Goal: Task Accomplishment & Management: Manage account settings

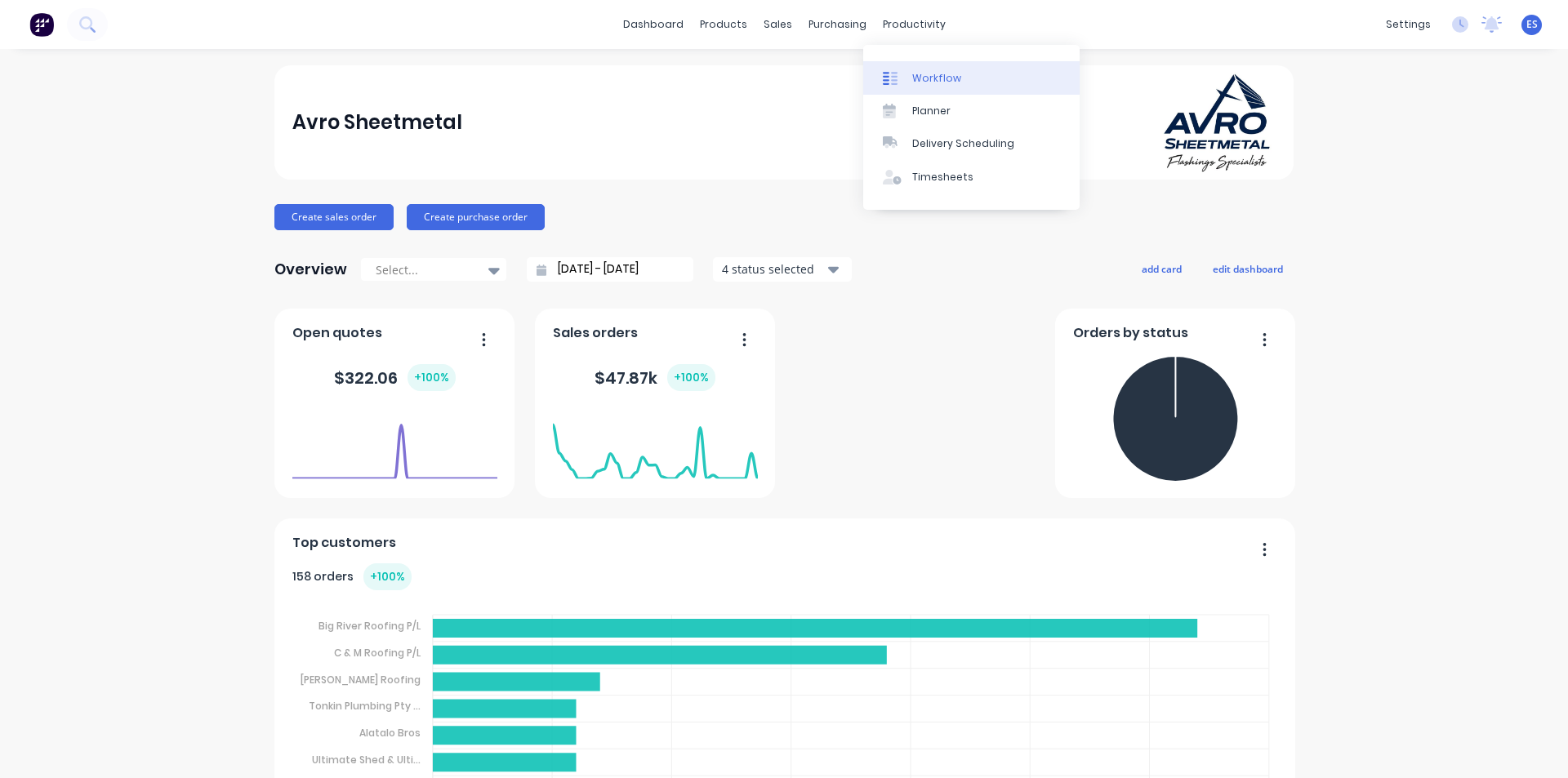
click at [938, 69] on link "Workflow" at bounding box center [971, 77] width 217 height 32
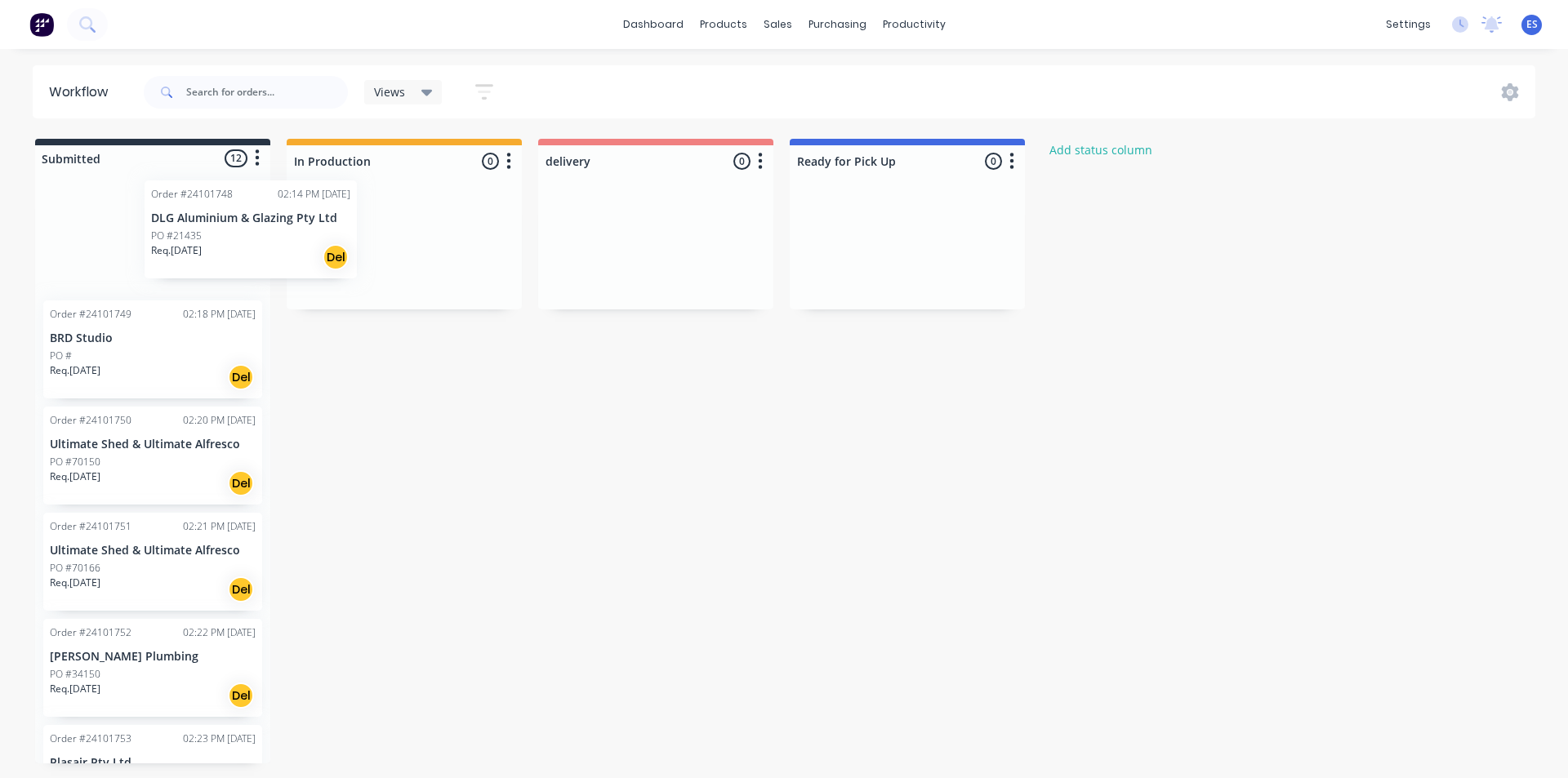
drag, startPoint x: 189, startPoint y: 246, endPoint x: 329, endPoint y: 226, distance: 141.4
click at [329, 226] on div "Submitted 12 Status colour #273444 hex #273444 Save Cancel Summaries Total orde…" at bounding box center [757, 451] width 1539 height 624
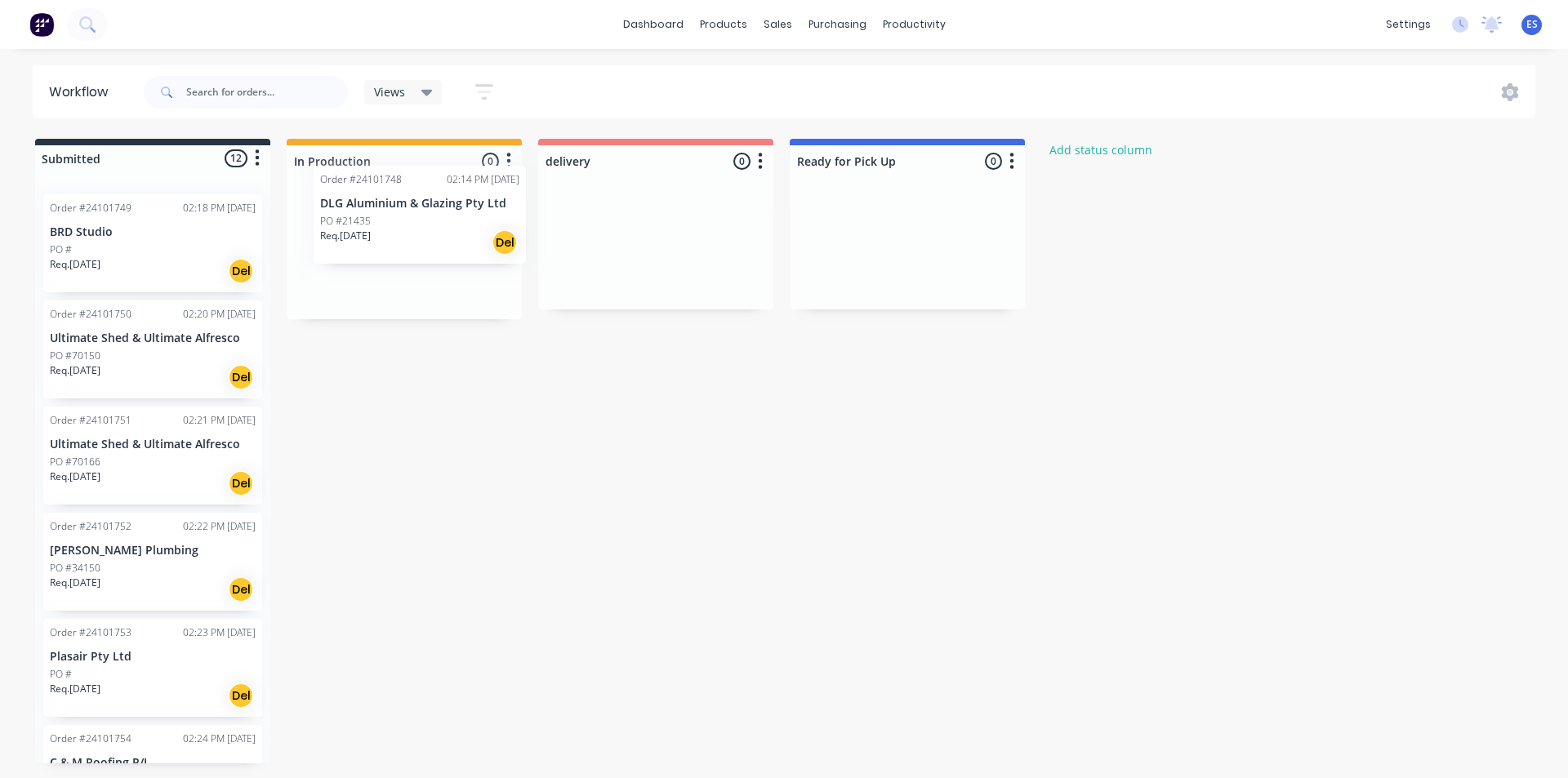
drag, startPoint x: 164, startPoint y: 265, endPoint x: 458, endPoint y: 234, distance: 295.6
click at [458, 234] on div "Submitted 12 Status colour #273444 hex #273444 Save Cancel Summaries Total orde…" at bounding box center [757, 451] width 1539 height 624
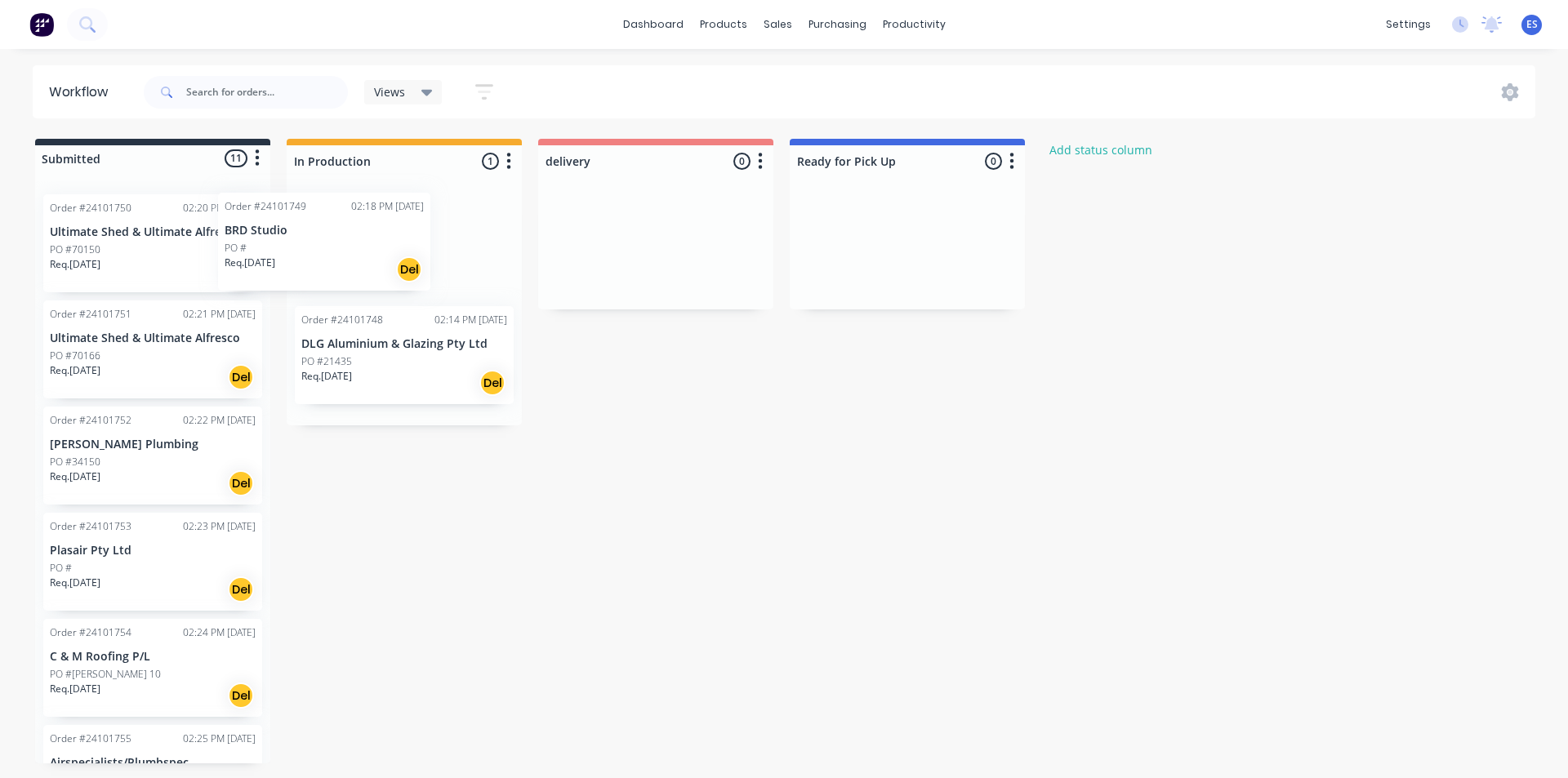
drag, startPoint x: 297, startPoint y: 262, endPoint x: 341, endPoint y: 259, distance: 44.1
click at [341, 259] on div "Submitted 11 Status colour #273444 hex #273444 Save Cancel Summaries Total orde…" at bounding box center [757, 451] width 1539 height 624
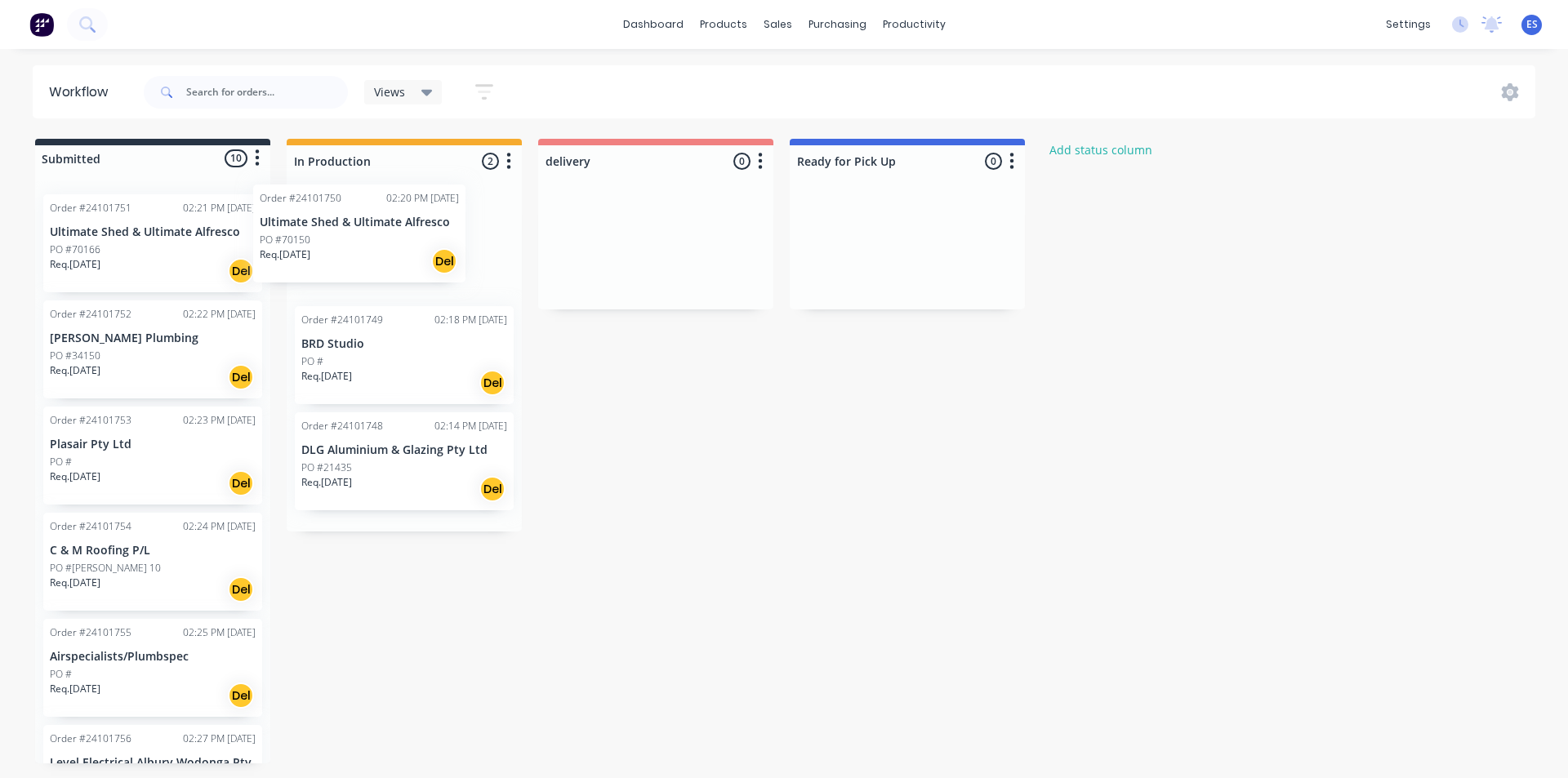
drag, startPoint x: 140, startPoint y: 257, endPoint x: 362, endPoint y: 247, distance: 222.2
click at [362, 247] on div "Submitted 10 Status colour #273444 hex #273444 Save Cancel Summaries Total orde…" at bounding box center [757, 451] width 1539 height 624
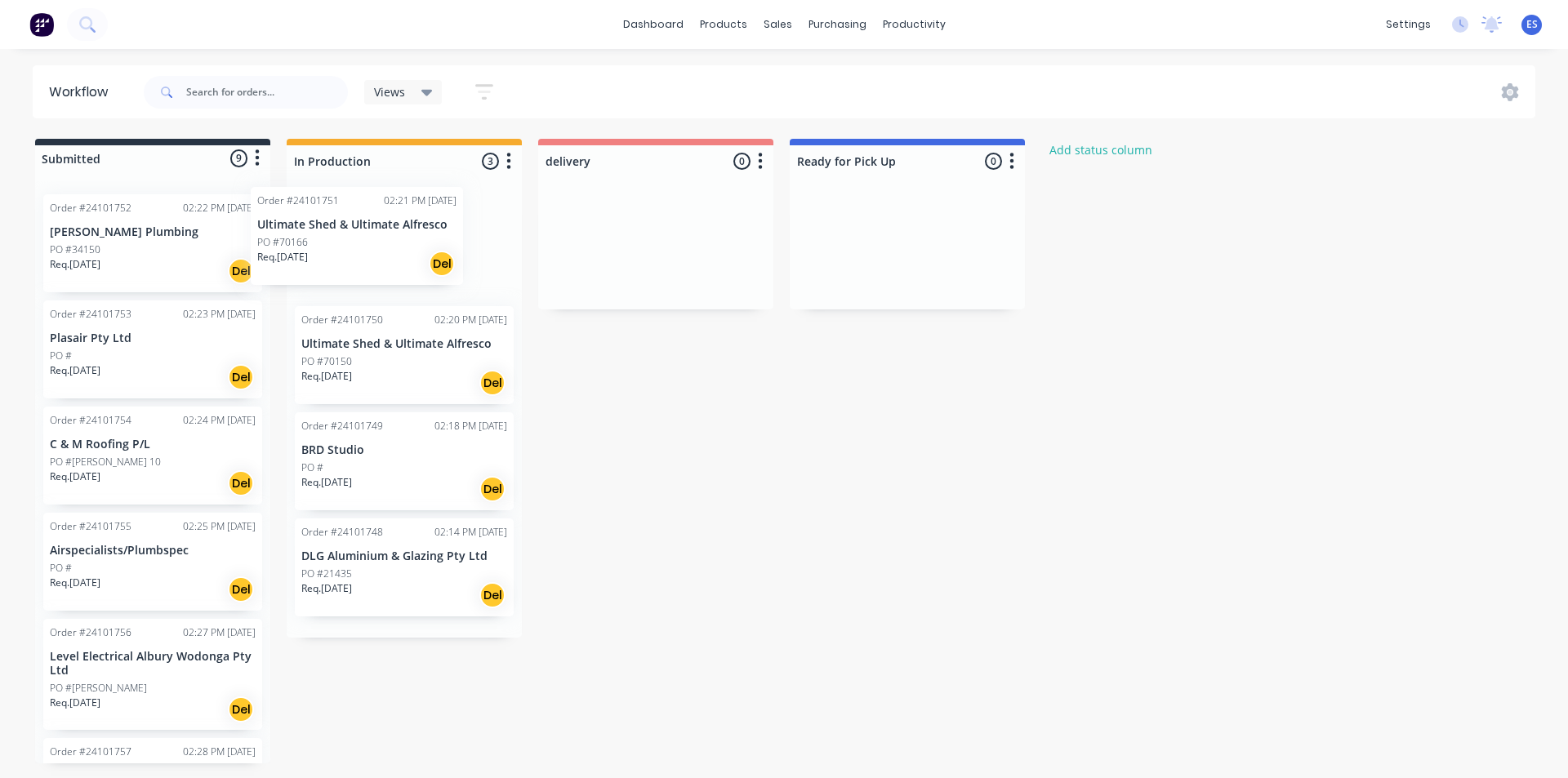
drag, startPoint x: 230, startPoint y: 265, endPoint x: 367, endPoint y: 258, distance: 137.2
click at [367, 258] on div "Submitted 9 Status colour #273444 hex #273444 Save Cancel Summaries Total order…" at bounding box center [757, 451] width 1539 height 624
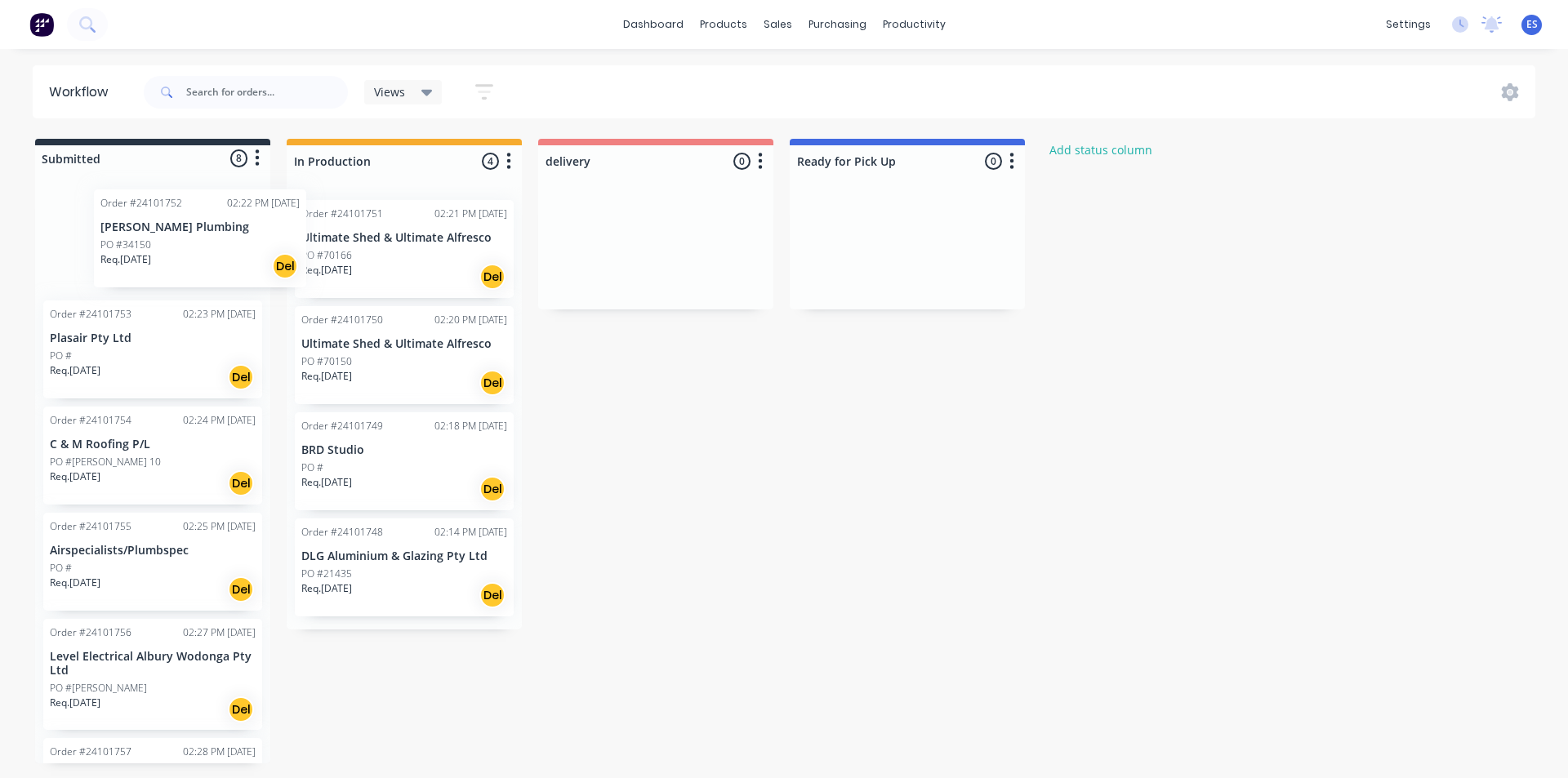
drag, startPoint x: 166, startPoint y: 282, endPoint x: 317, endPoint y: 258, distance: 152.9
click at [317, 258] on div "Submitted 8 Status colour #273444 hex #273444 Save Cancel Summaries Total order…" at bounding box center [757, 451] width 1539 height 624
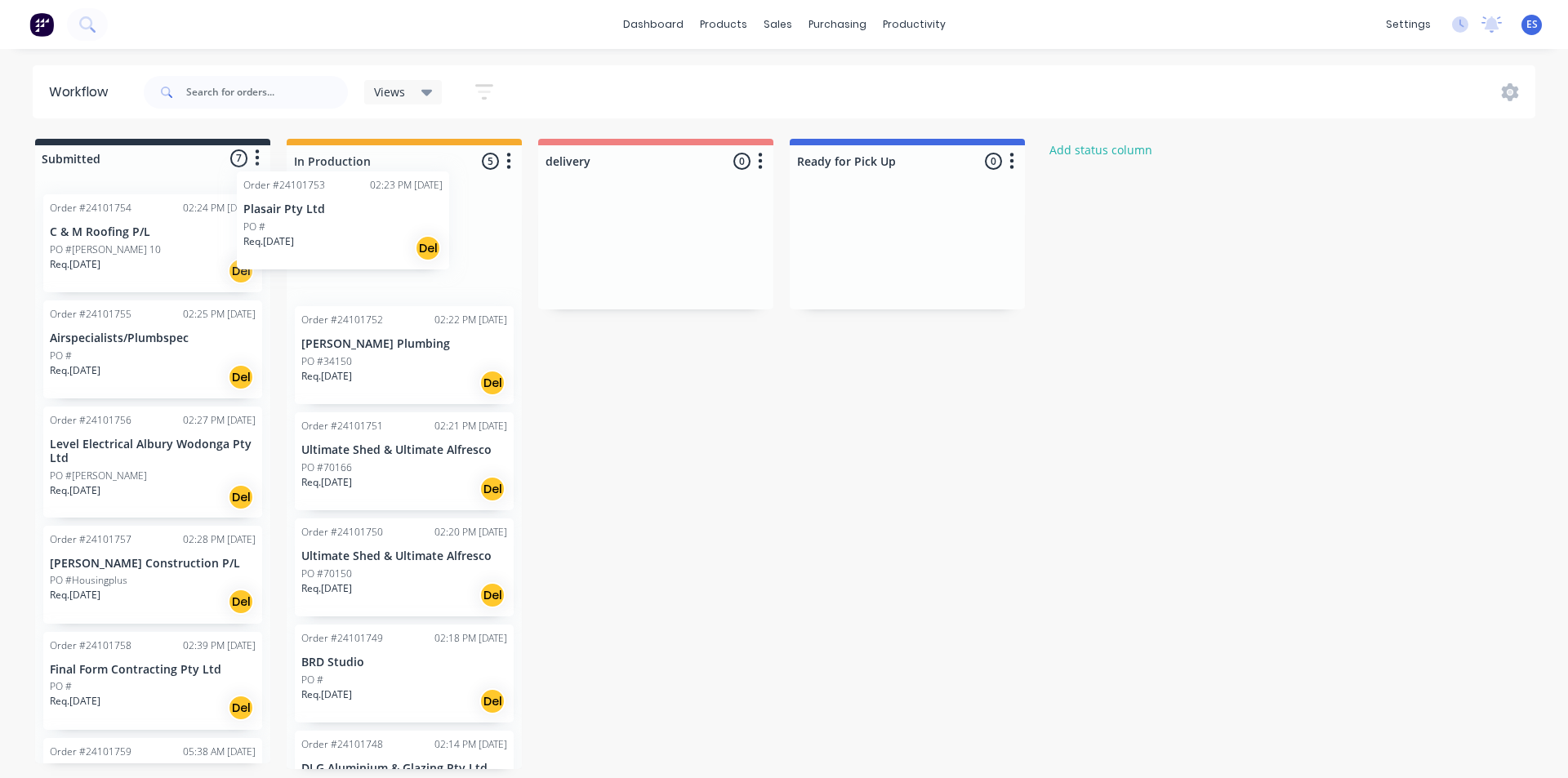
drag, startPoint x: 121, startPoint y: 281, endPoint x: 328, endPoint y: 257, distance: 208.4
click at [328, 257] on div "Submitted 7 Status colour #273444 hex #273444 Save Cancel Summaries Total order…" at bounding box center [757, 455] width 1539 height 631
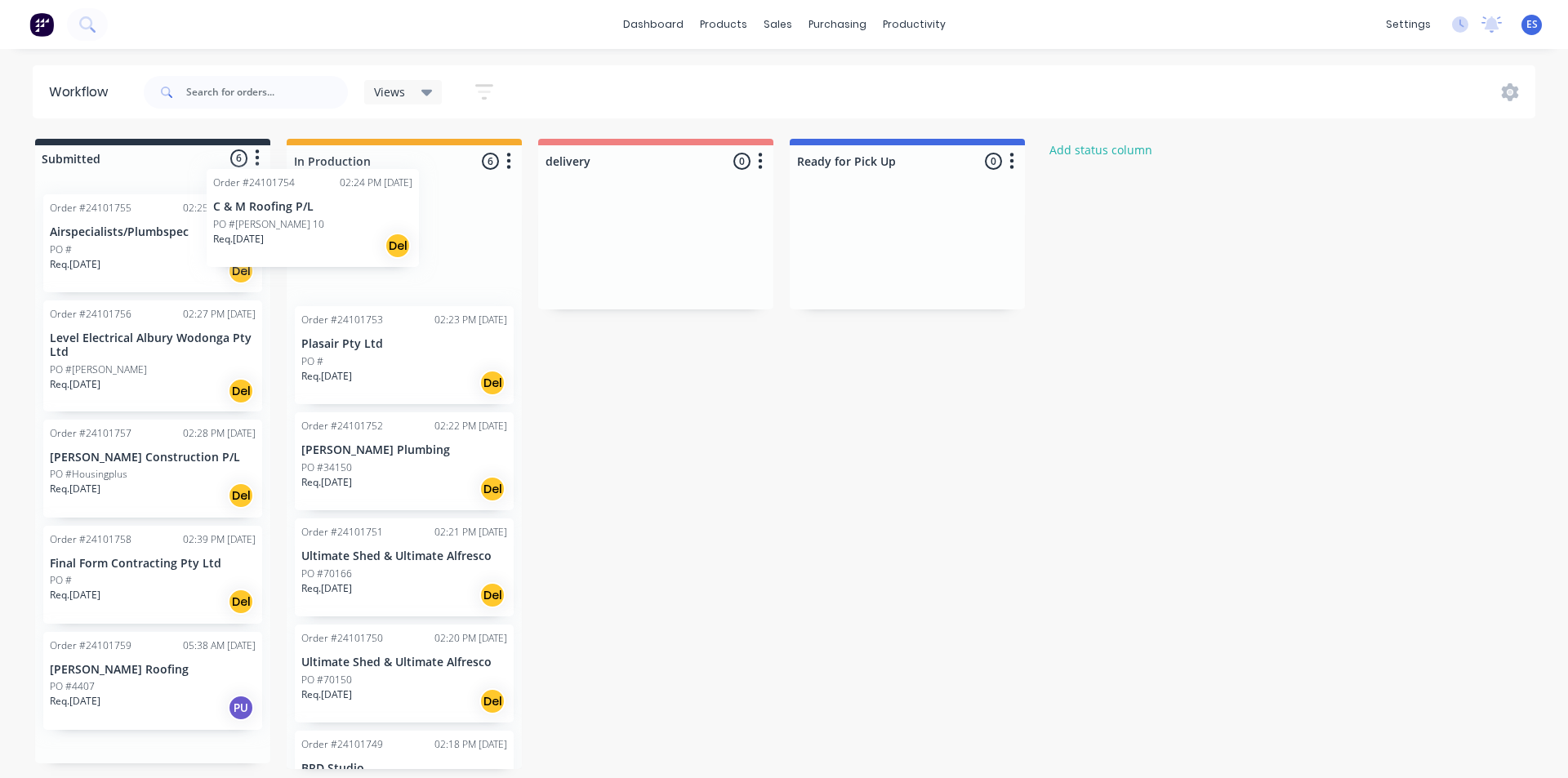
drag, startPoint x: 132, startPoint y: 265, endPoint x: 311, endPoint y: 238, distance: 181.0
click at [311, 238] on div "Submitted 6 Status colour #273444 hex #273444 Save Cancel Summaries Total order…" at bounding box center [757, 455] width 1539 height 631
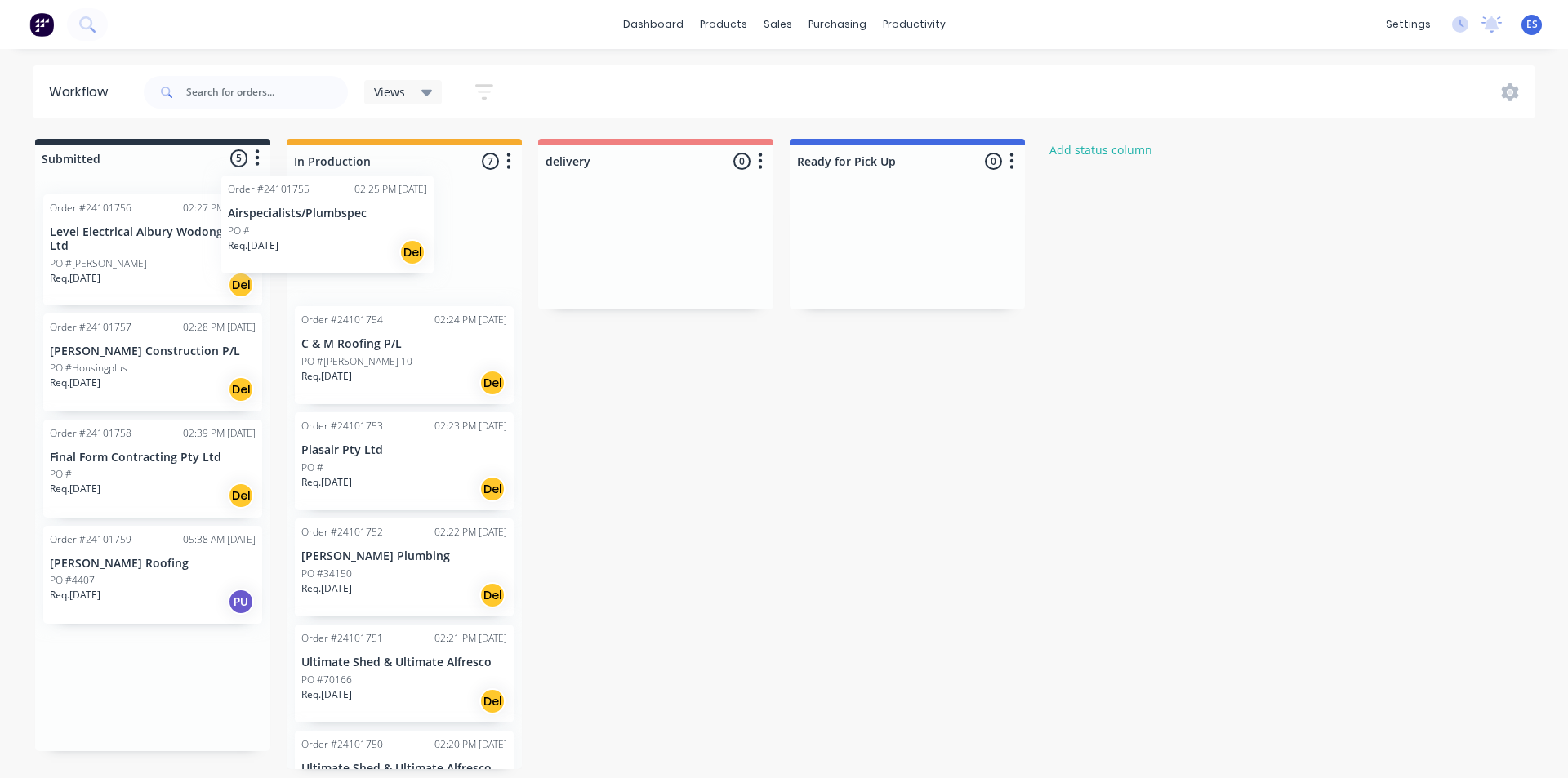
drag, startPoint x: 118, startPoint y: 268, endPoint x: 327, endPoint y: 246, distance: 210.2
click at [327, 246] on div "Submitted 5 Status colour #273444 hex #273444 Save Cancel Summaries Total order…" at bounding box center [757, 455] width 1539 height 631
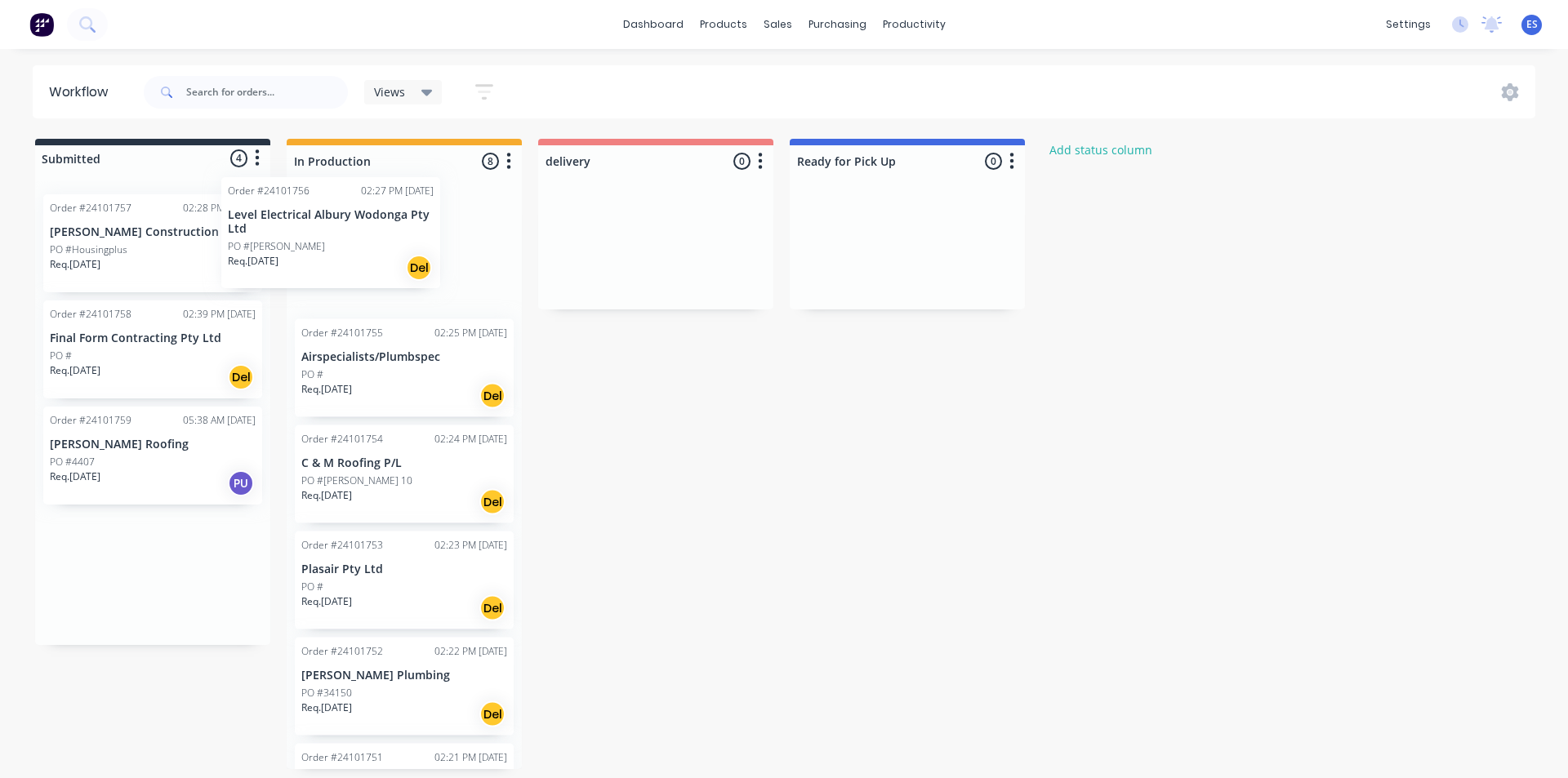
drag, startPoint x: 152, startPoint y: 266, endPoint x: 303, endPoint y: 254, distance: 151.5
click at [368, 246] on div "Submitted 4 Status colour #273444 hex #273444 Save Cancel Summaries Total order…" at bounding box center [757, 455] width 1539 height 631
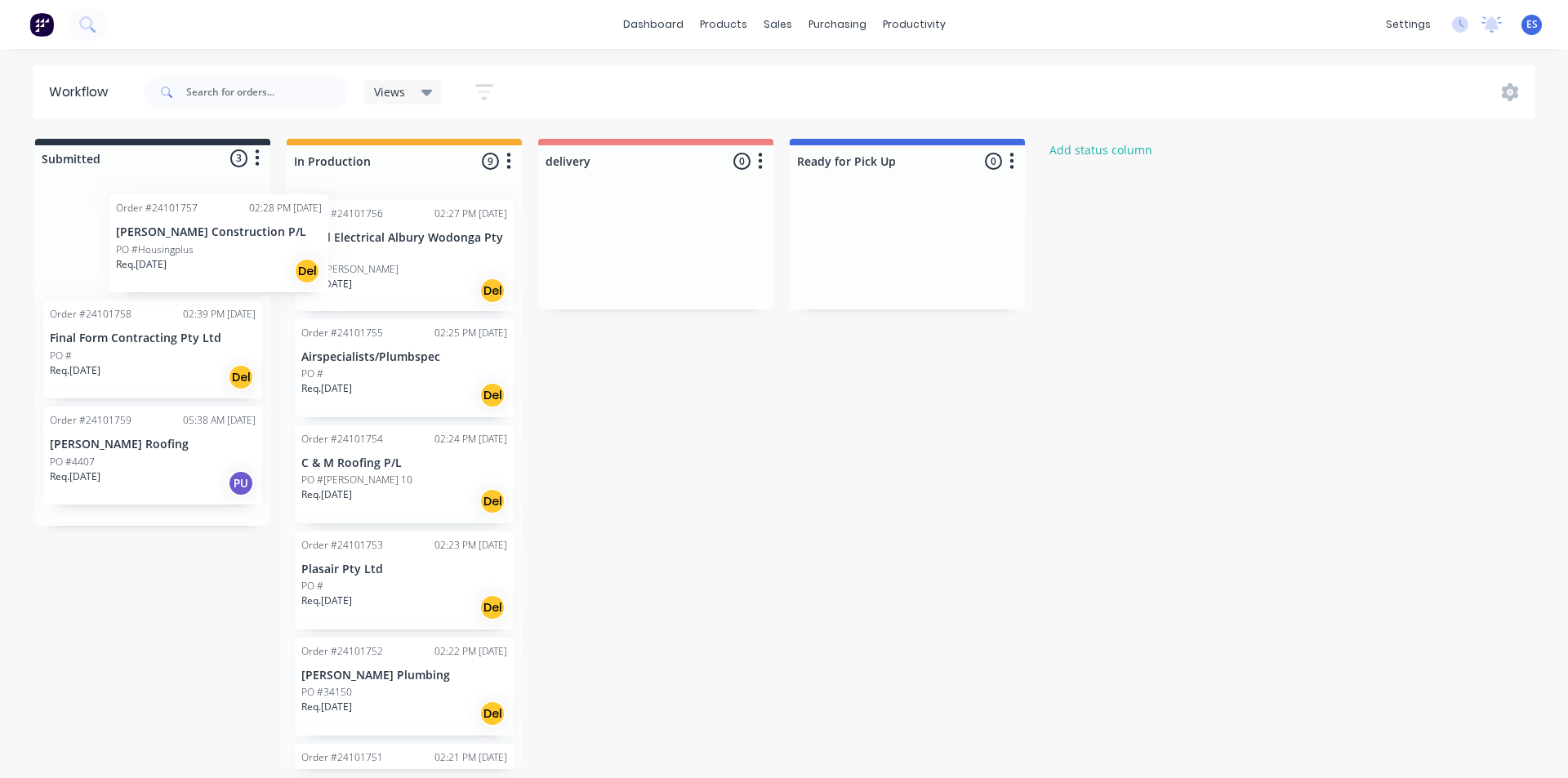
drag, startPoint x: 161, startPoint y: 247, endPoint x: 361, endPoint y: 235, distance: 200.4
click at [361, 235] on div "Submitted 3 Status colour #273444 hex #273444 Save Cancel Summaries Total order…" at bounding box center [757, 455] width 1539 height 631
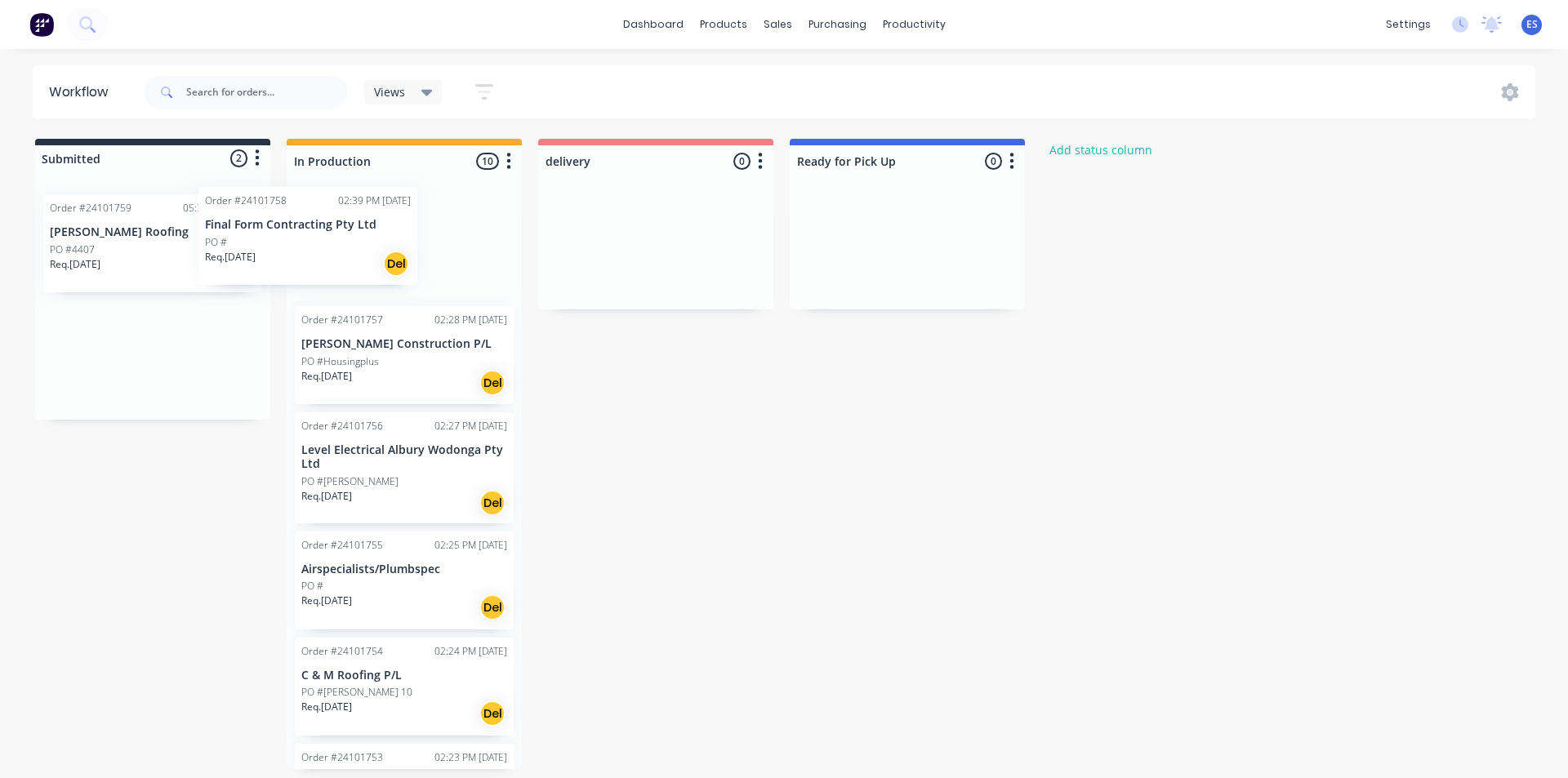
drag, startPoint x: 98, startPoint y: 259, endPoint x: 292, endPoint y: 246, distance: 194.4
click at [292, 246] on div "Submitted 2 Status colour #273444 hex #273444 Save Cancel Summaries Total order…" at bounding box center [757, 455] width 1539 height 631
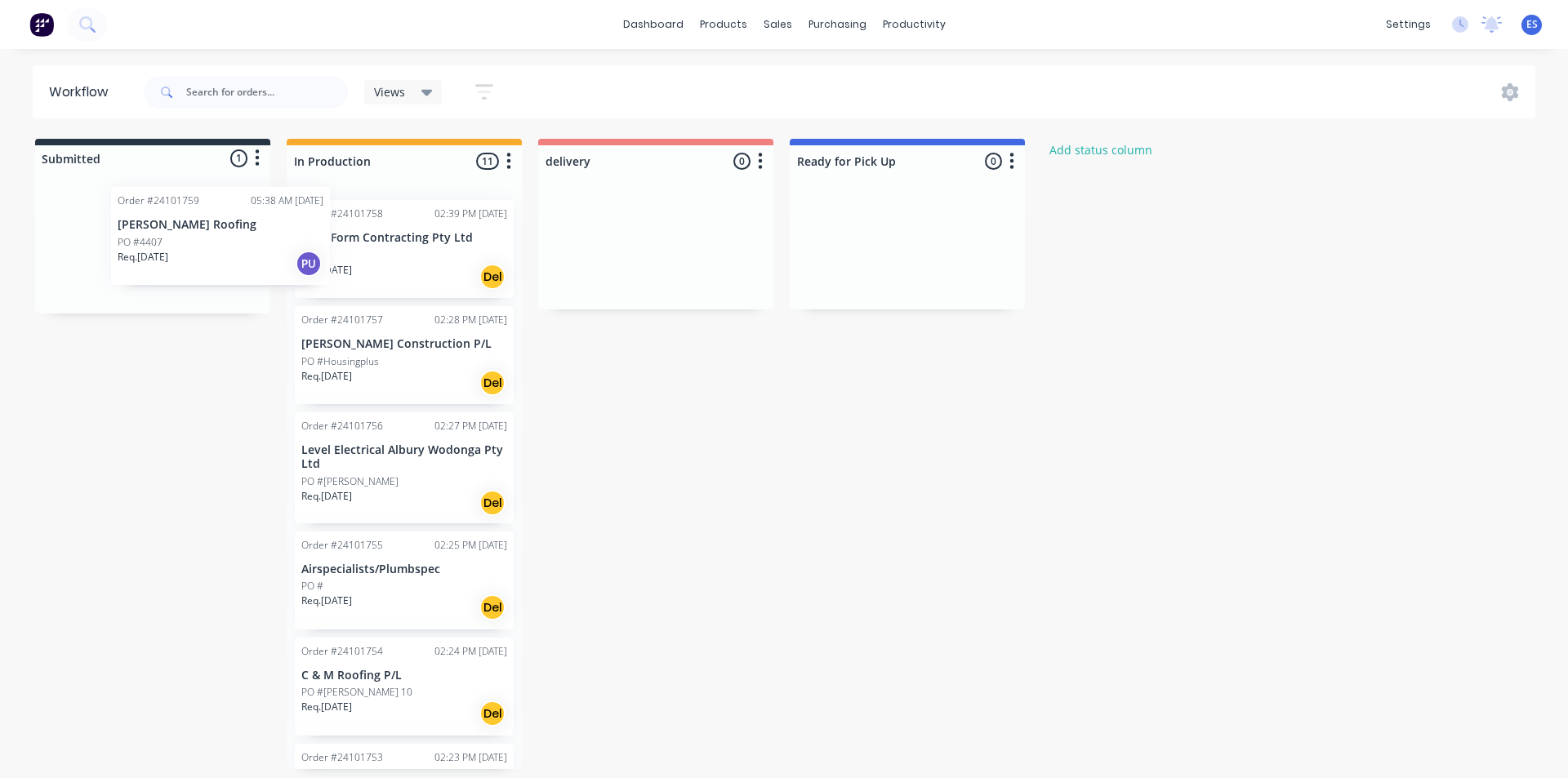
drag, startPoint x: 150, startPoint y: 264, endPoint x: 371, endPoint y: 241, distance: 222.2
click at [371, 242] on div "Submitted 1 Status colour #273444 hex #273444 Save Cancel Summaries Total order…" at bounding box center [757, 455] width 1539 height 631
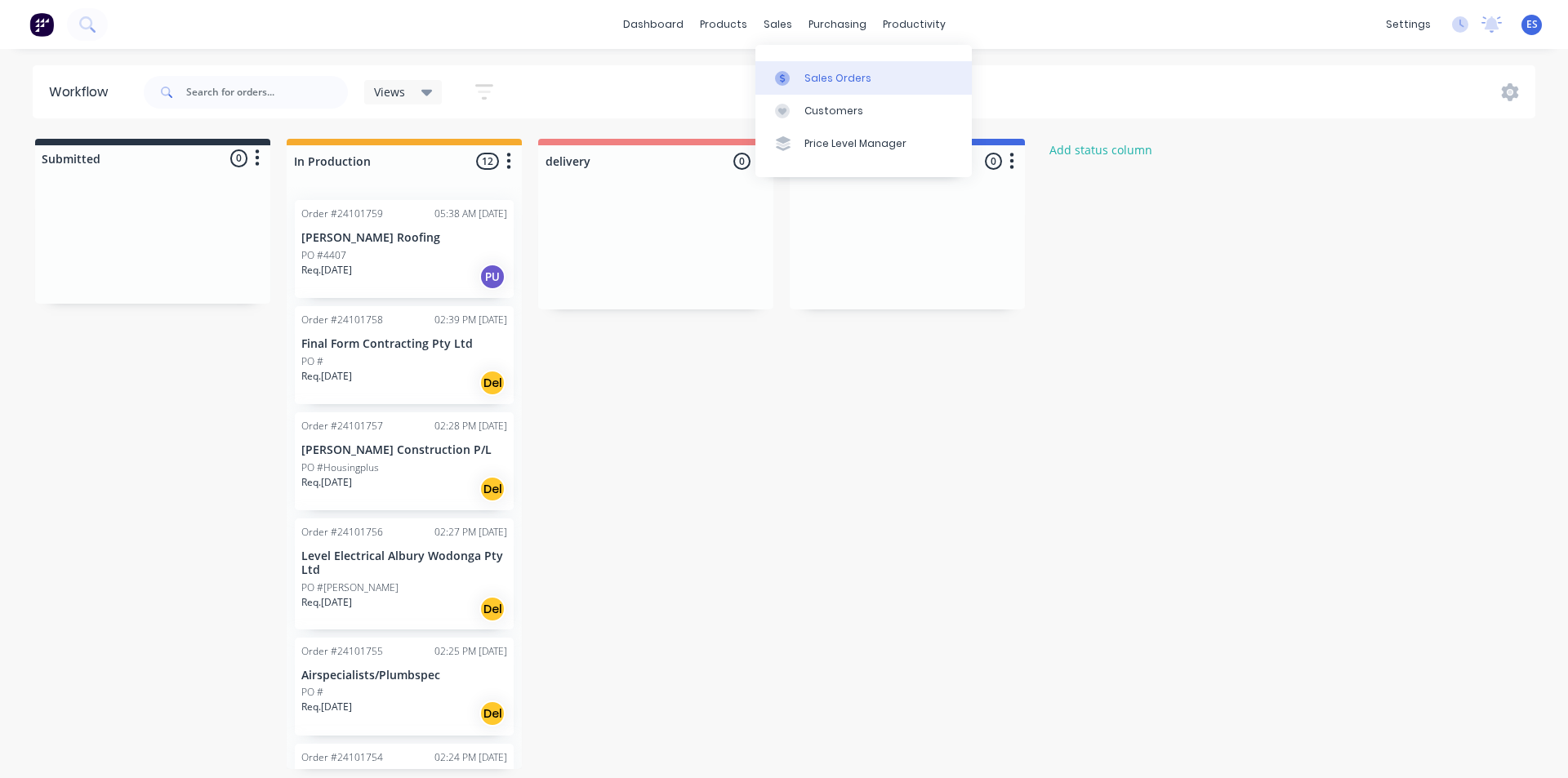
click at [815, 76] on div "Sales Orders" at bounding box center [837, 78] width 67 height 14
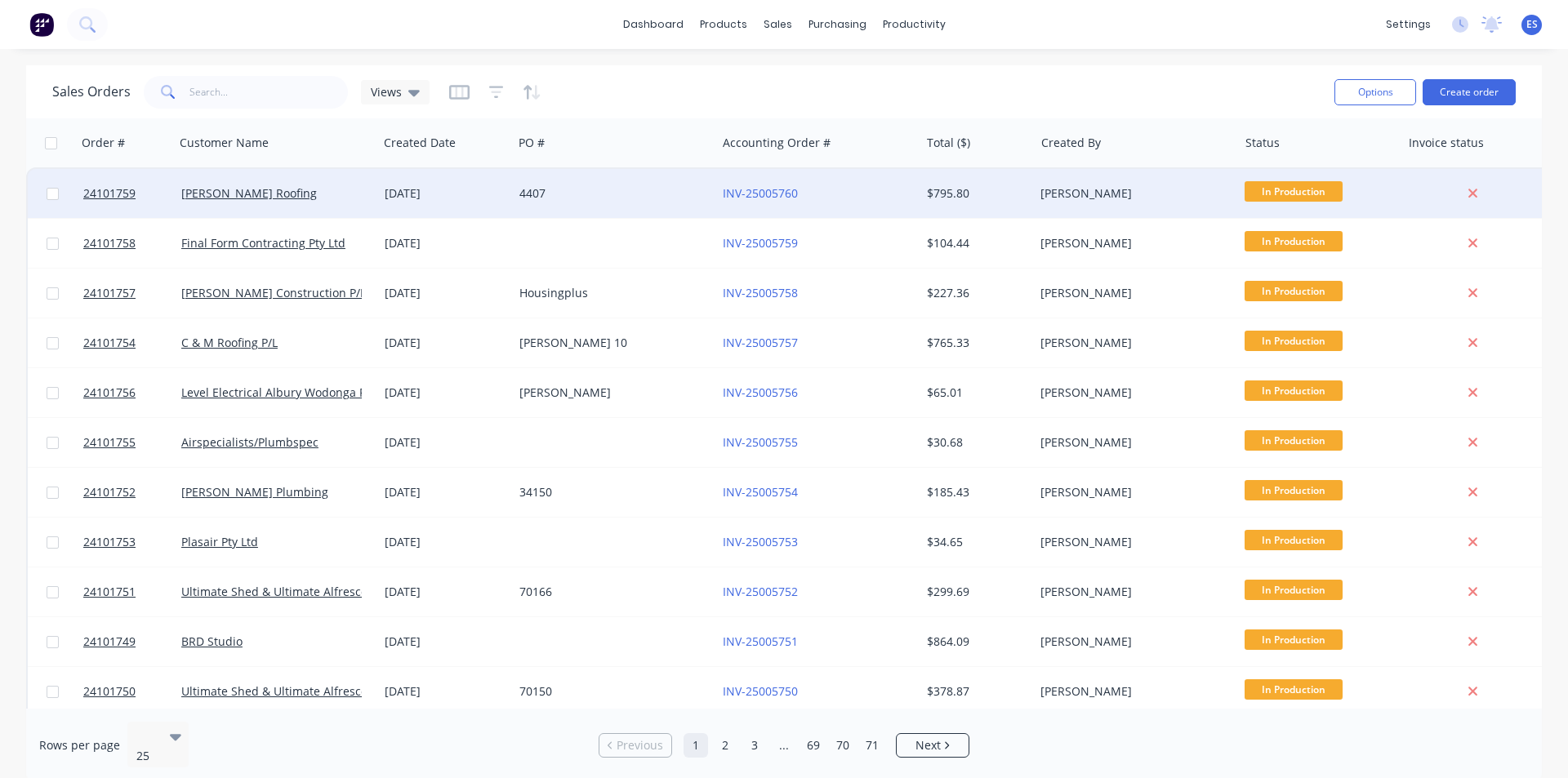
click at [291, 193] on div "[PERSON_NAME] Roofing" at bounding box center [272, 193] width 182 height 16
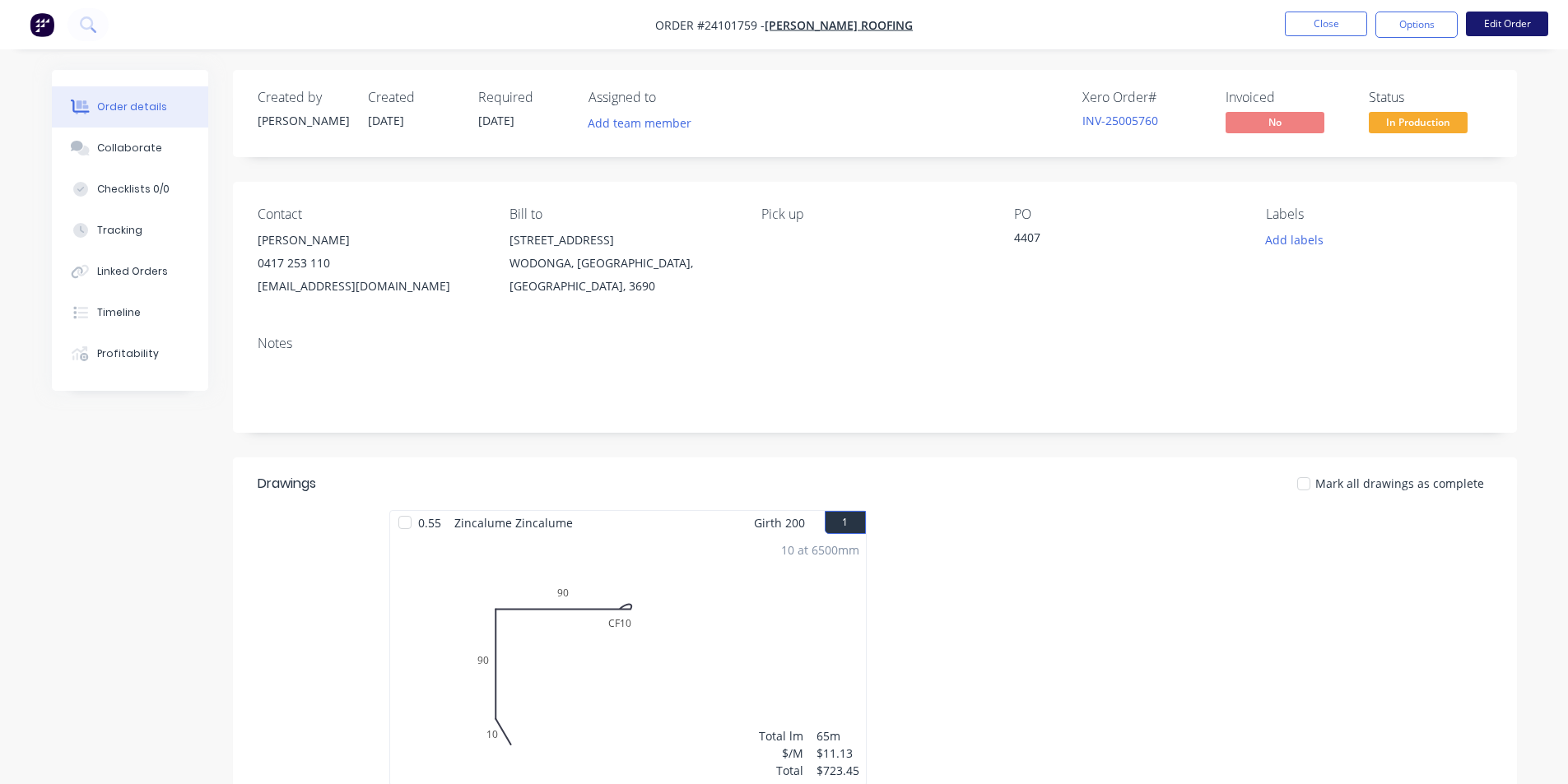
click at [1535, 28] on button "Edit Order" at bounding box center [1507, 24] width 82 height 24
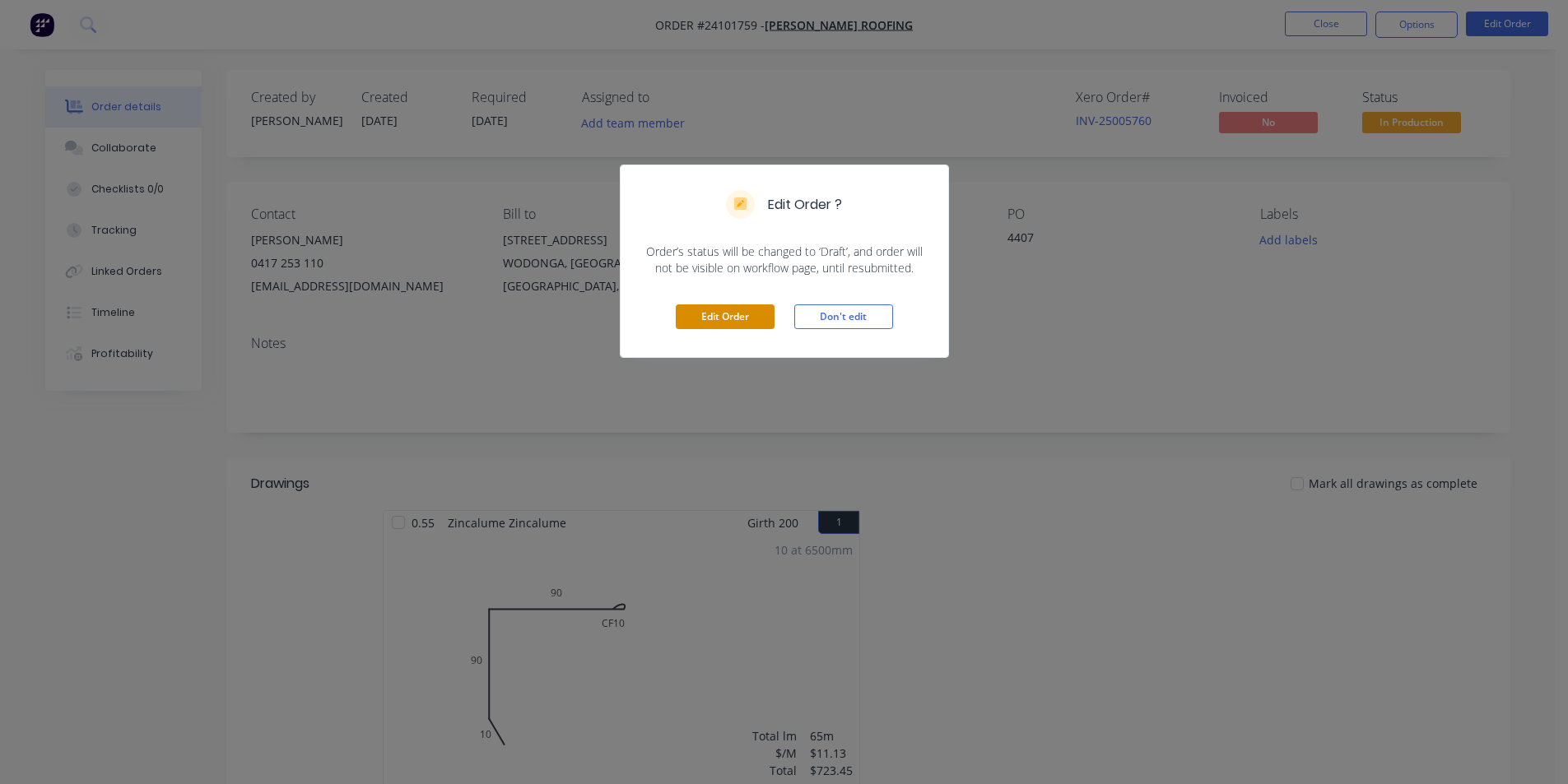
click at [749, 321] on button "Edit Order" at bounding box center [725, 316] width 99 height 24
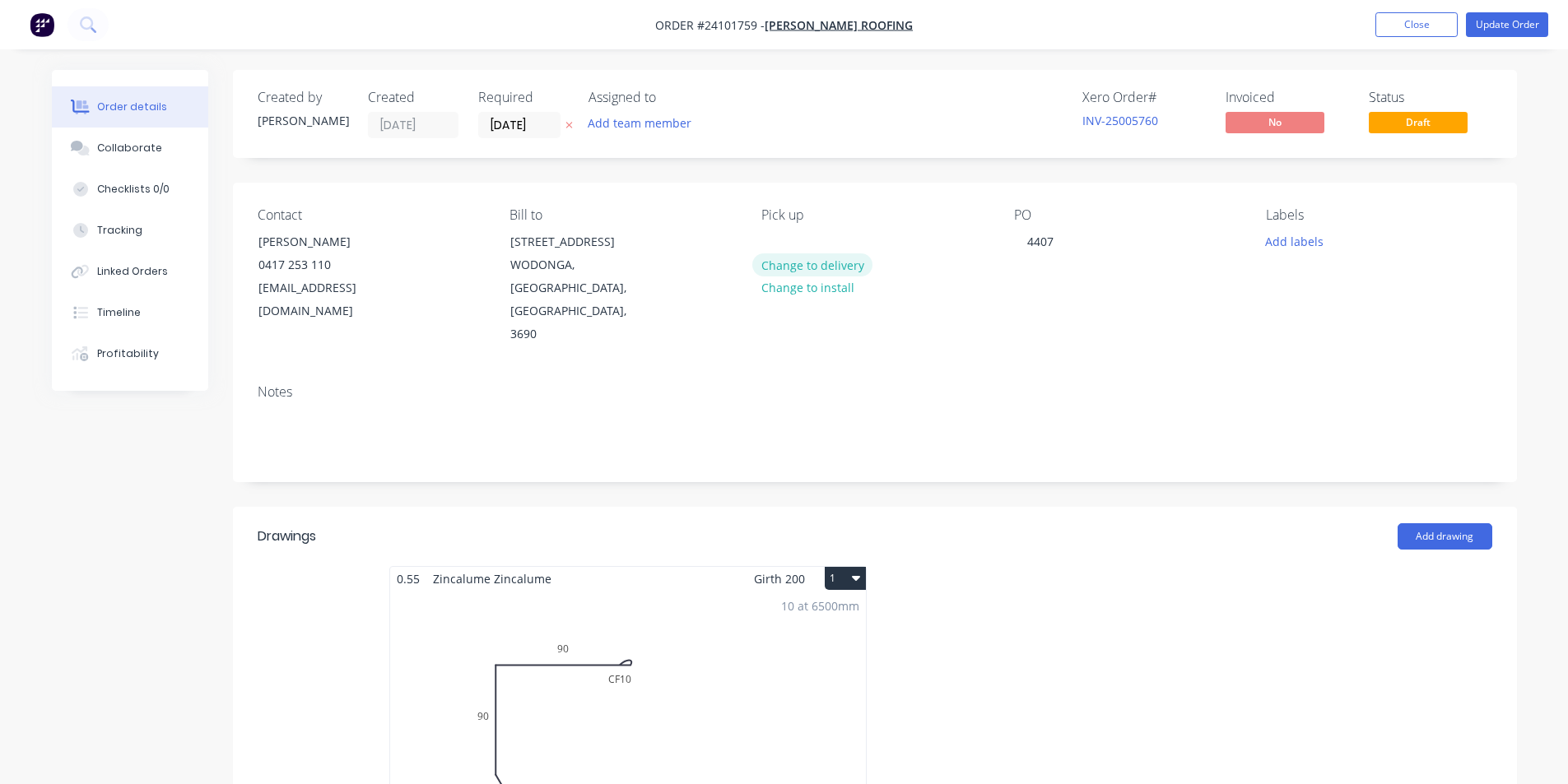
click at [798, 263] on button "Change to delivery" at bounding box center [813, 264] width 120 height 23
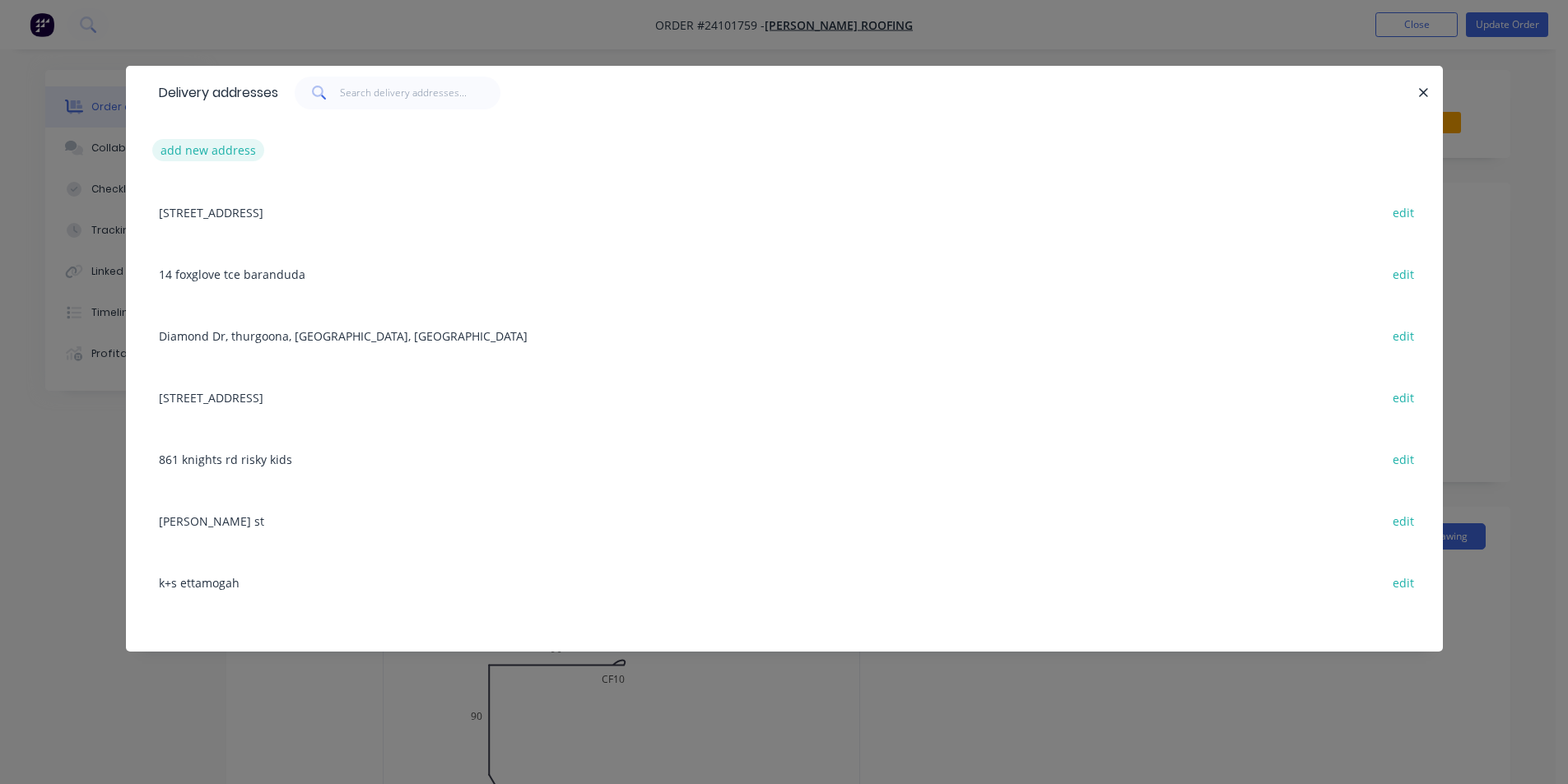
click at [208, 149] on button "add new address" at bounding box center [208, 150] width 113 height 23
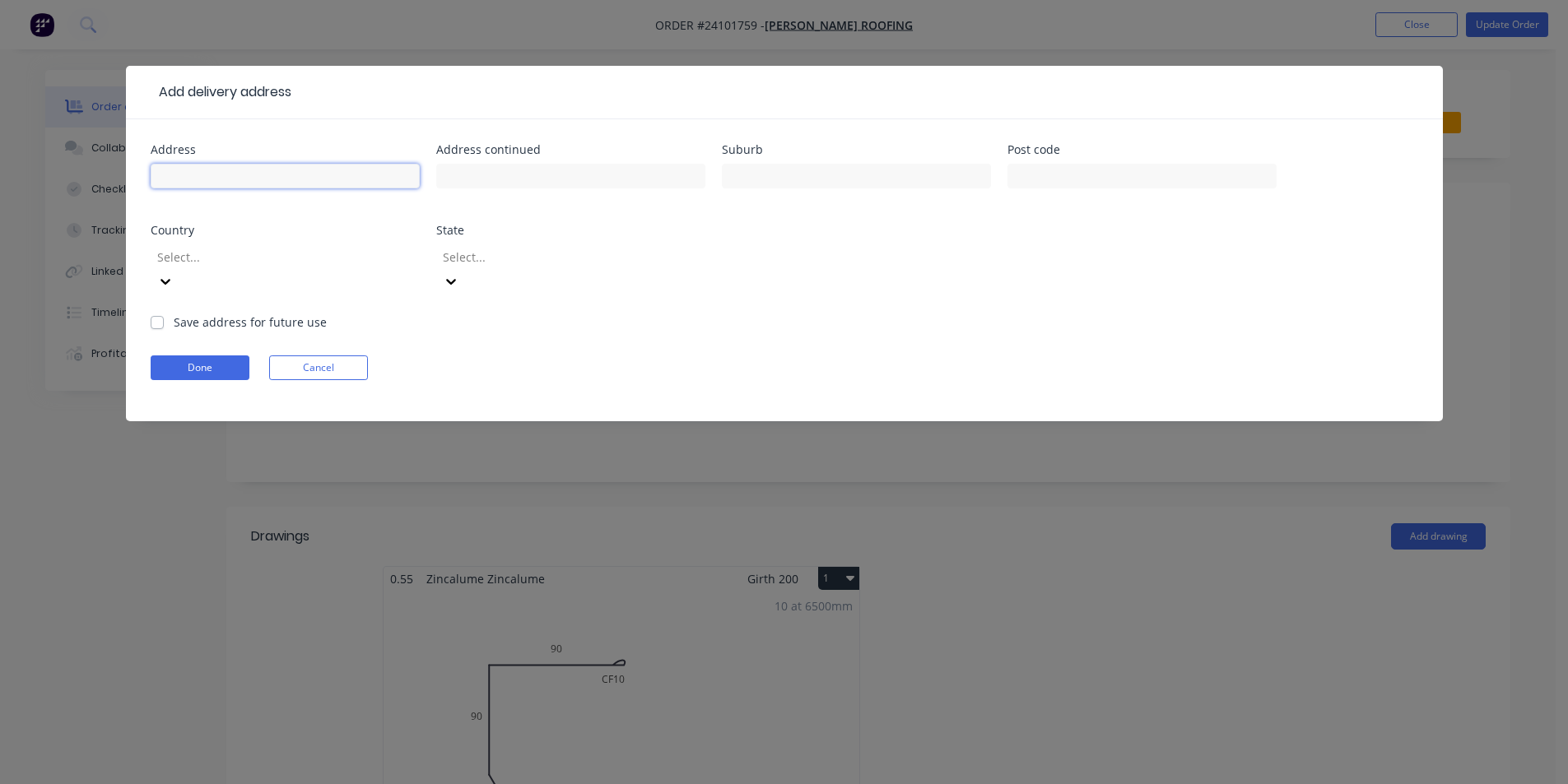
click at [207, 182] on input "text" at bounding box center [284, 176] width 269 height 24
type input "maccas thurgoona"
click at [174, 313] on label "Save address for future use" at bounding box center [250, 321] width 153 height 17
click at [161, 313] on input "Save address for future use" at bounding box center [157, 320] width 14 height 15
checkbox input "true"
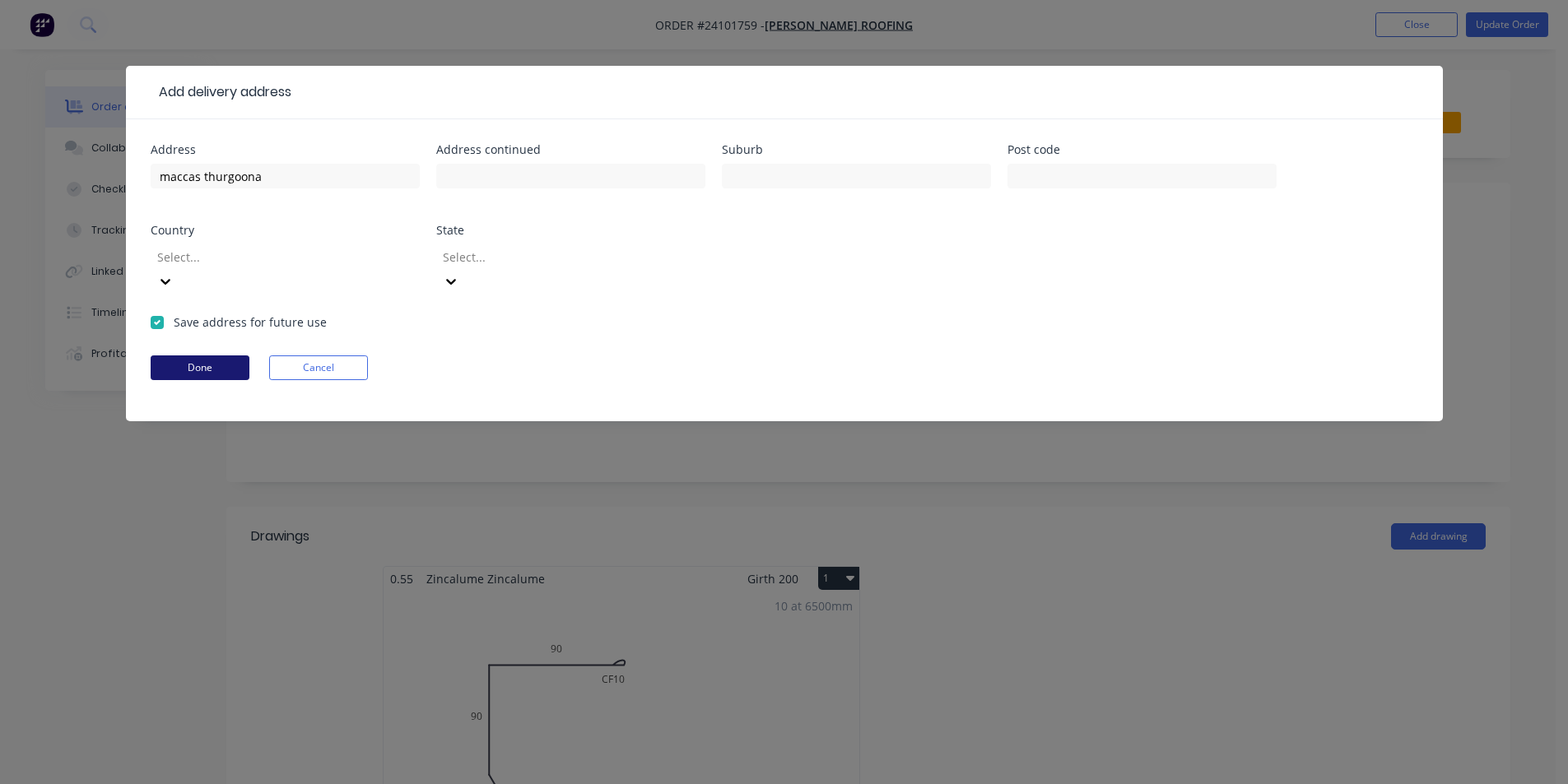
click at [188, 356] on button "Done" at bounding box center [199, 368] width 99 height 24
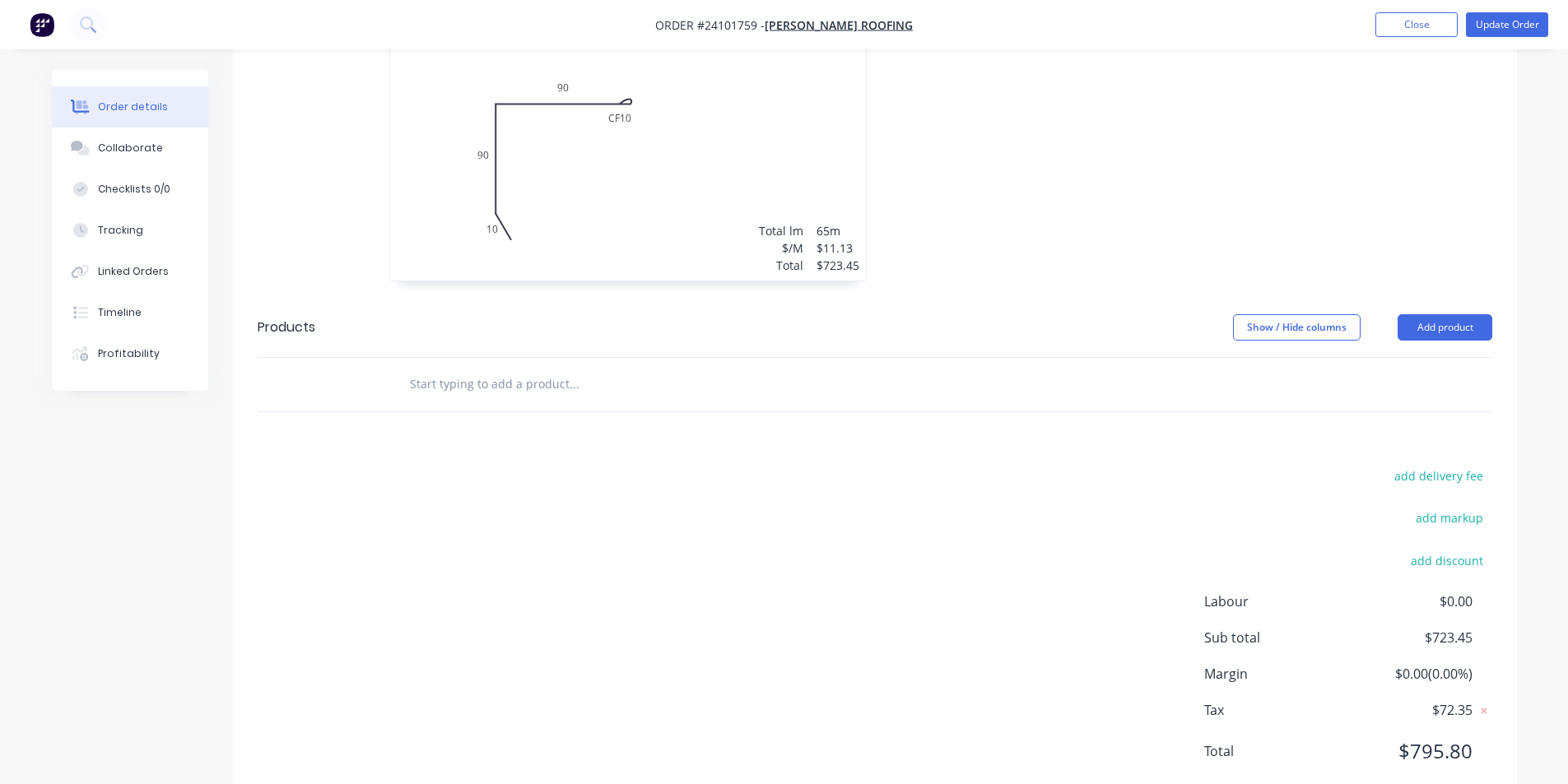
scroll to position [563, 0]
click at [1466, 464] on button "add delivery fee" at bounding box center [1439, 474] width 106 height 23
type input "60"
click input "submit" at bounding box center [0, 0] width 0 height 0
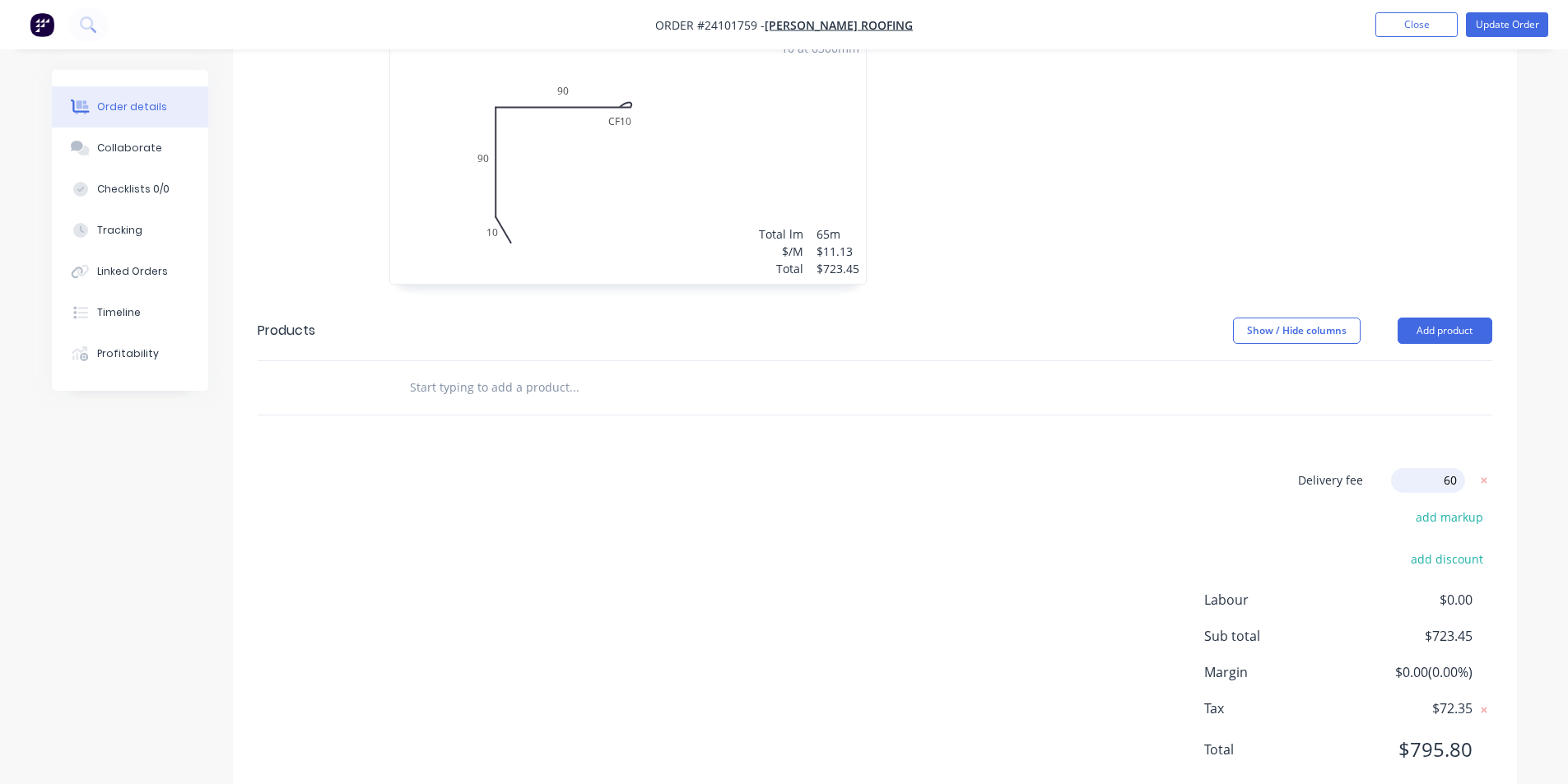
scroll to position [555, 0]
click at [1512, 32] on button "Update Order" at bounding box center [1507, 24] width 82 height 24
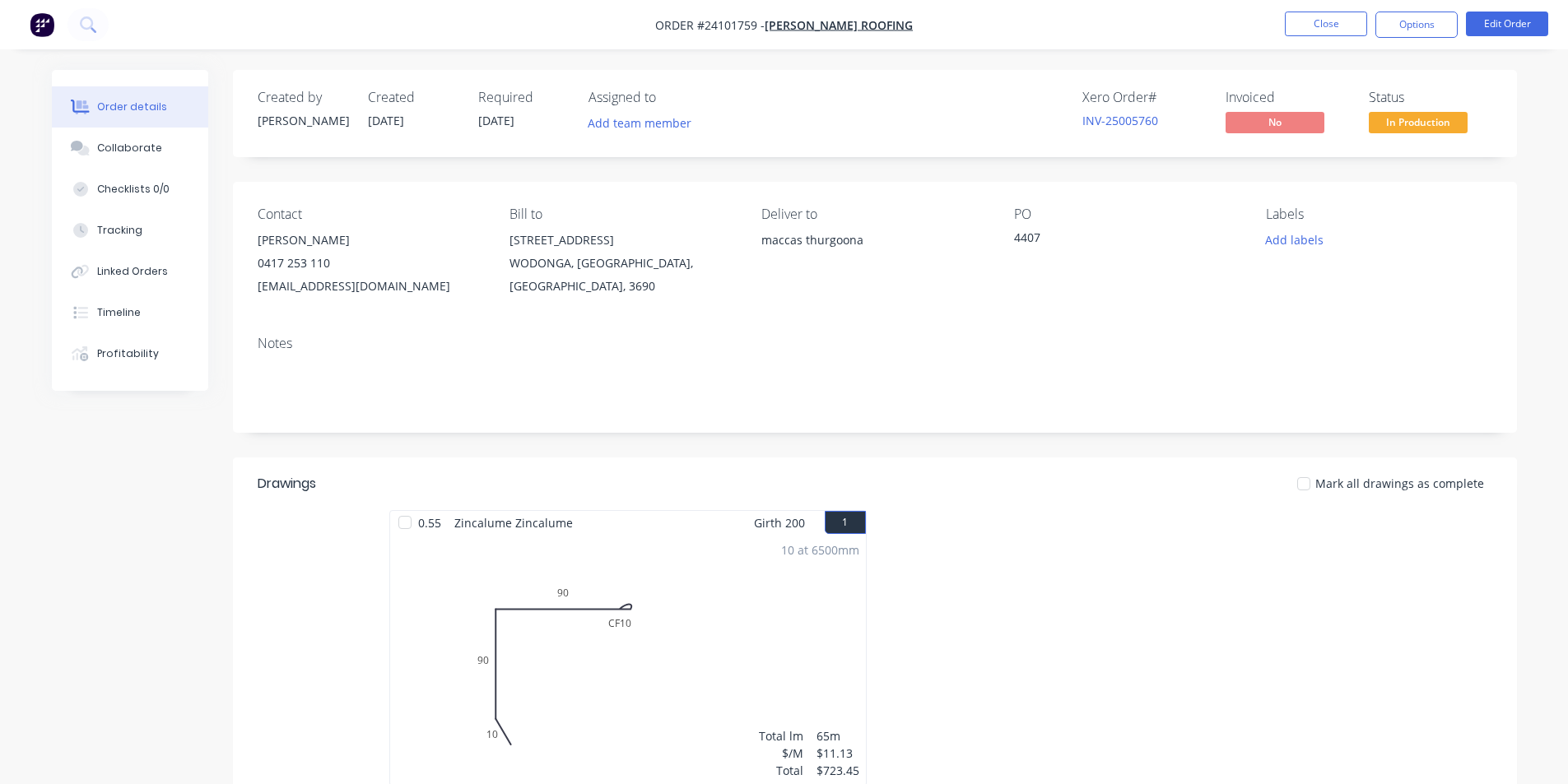
click at [44, 25] on img "button" at bounding box center [42, 24] width 24 height 24
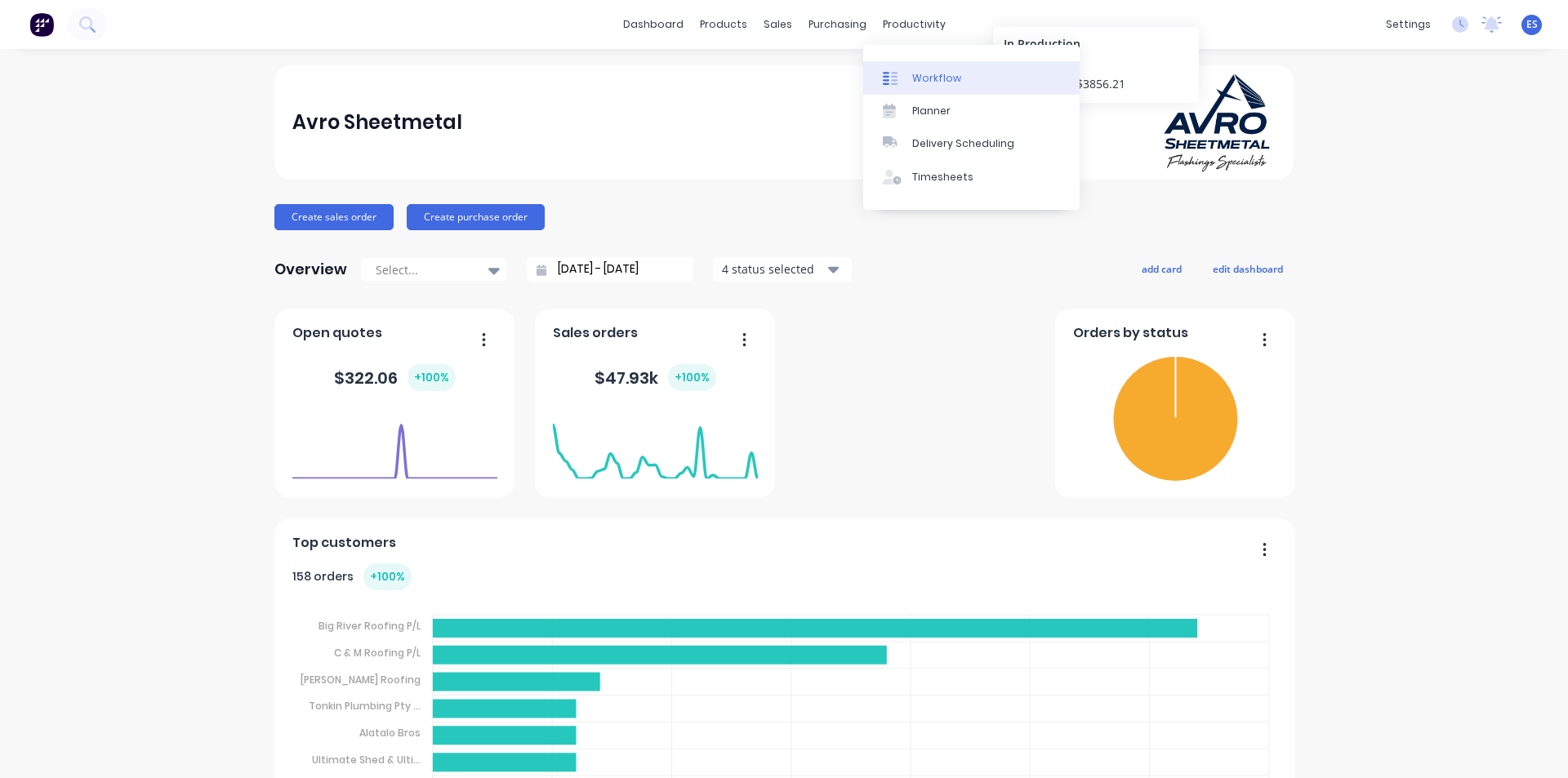
click at [932, 78] on div "Workflow" at bounding box center [936, 78] width 49 height 14
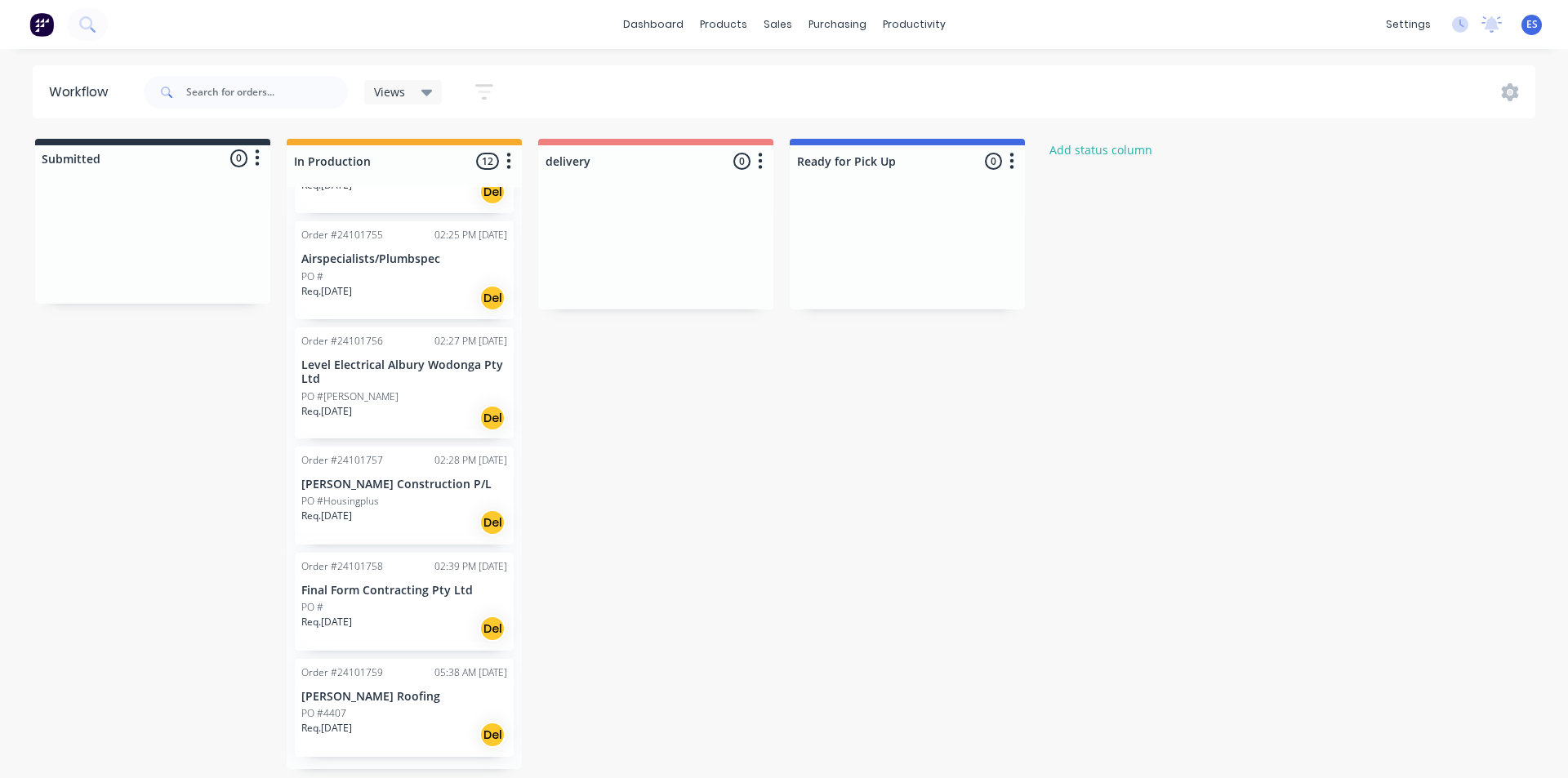
scroll to position [722, 0]
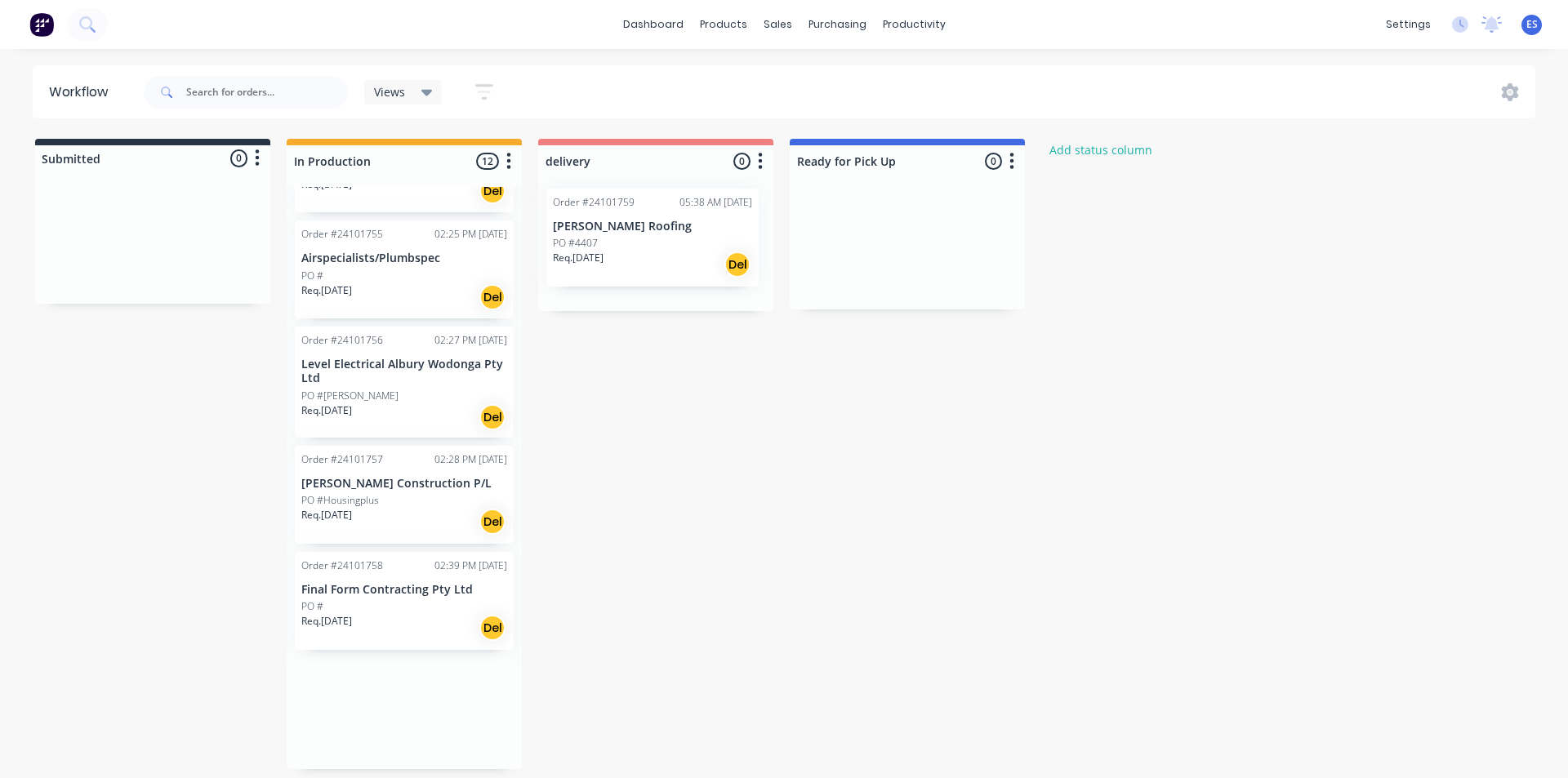
drag, startPoint x: 360, startPoint y: 729, endPoint x: 616, endPoint y: 255, distance: 538.7
click at [616, 255] on div "Submitted 0 Status colour #273444 hex #273444 Save Cancel Summaries Total order…" at bounding box center [757, 455] width 1539 height 631
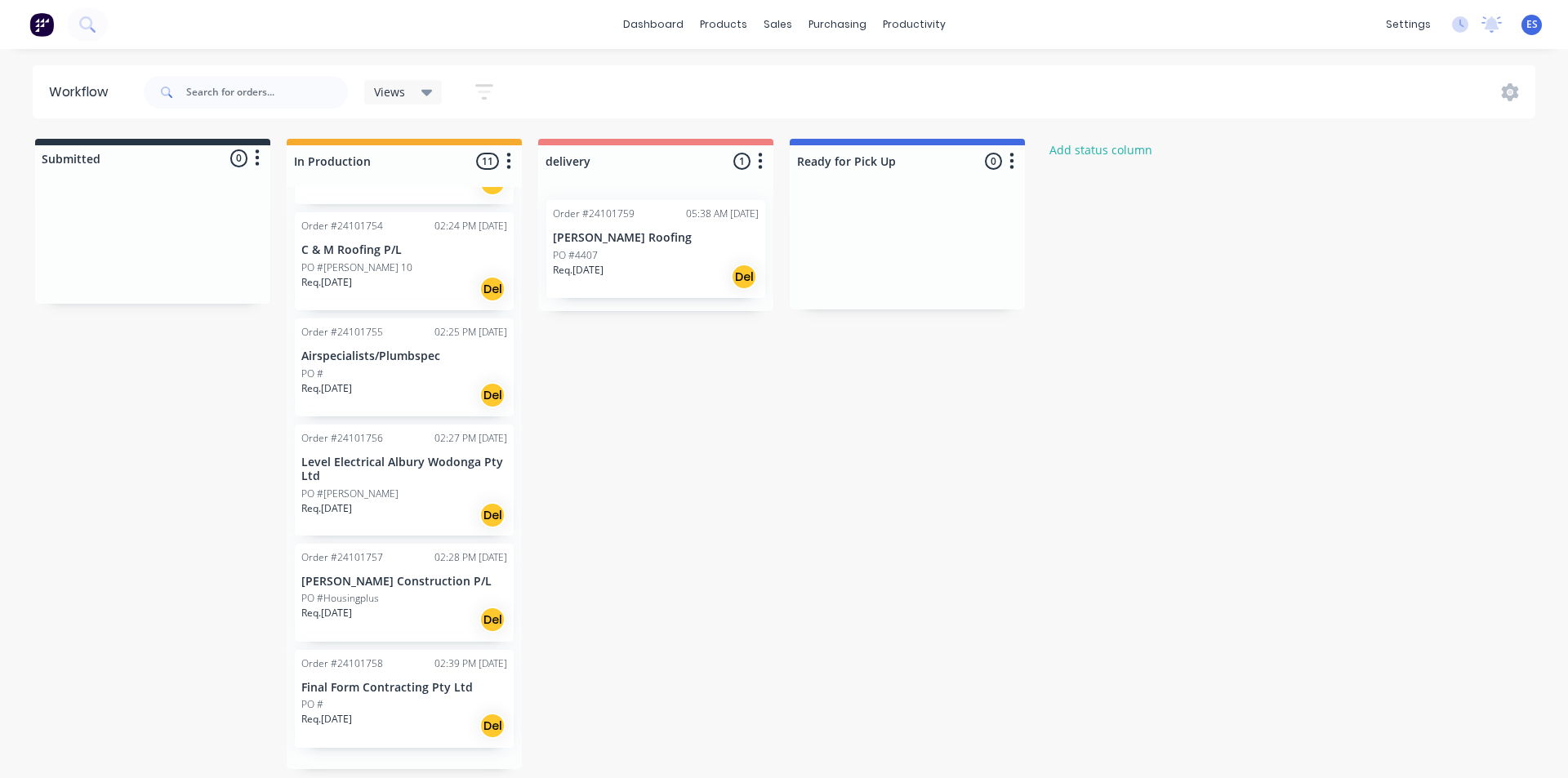
scroll to position [616, 0]
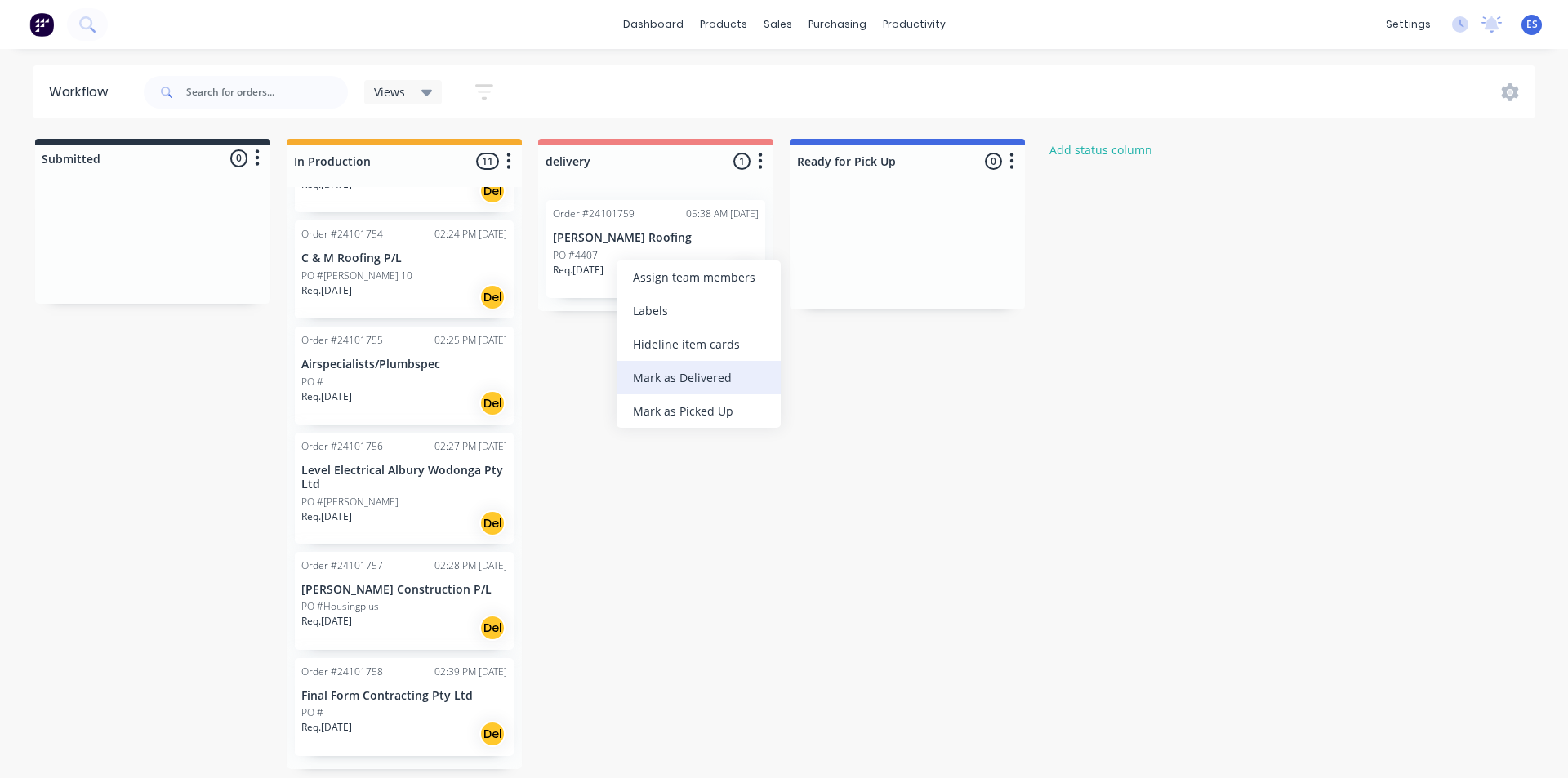
click at [706, 384] on div "Mark as Delivered" at bounding box center [698, 377] width 164 height 33
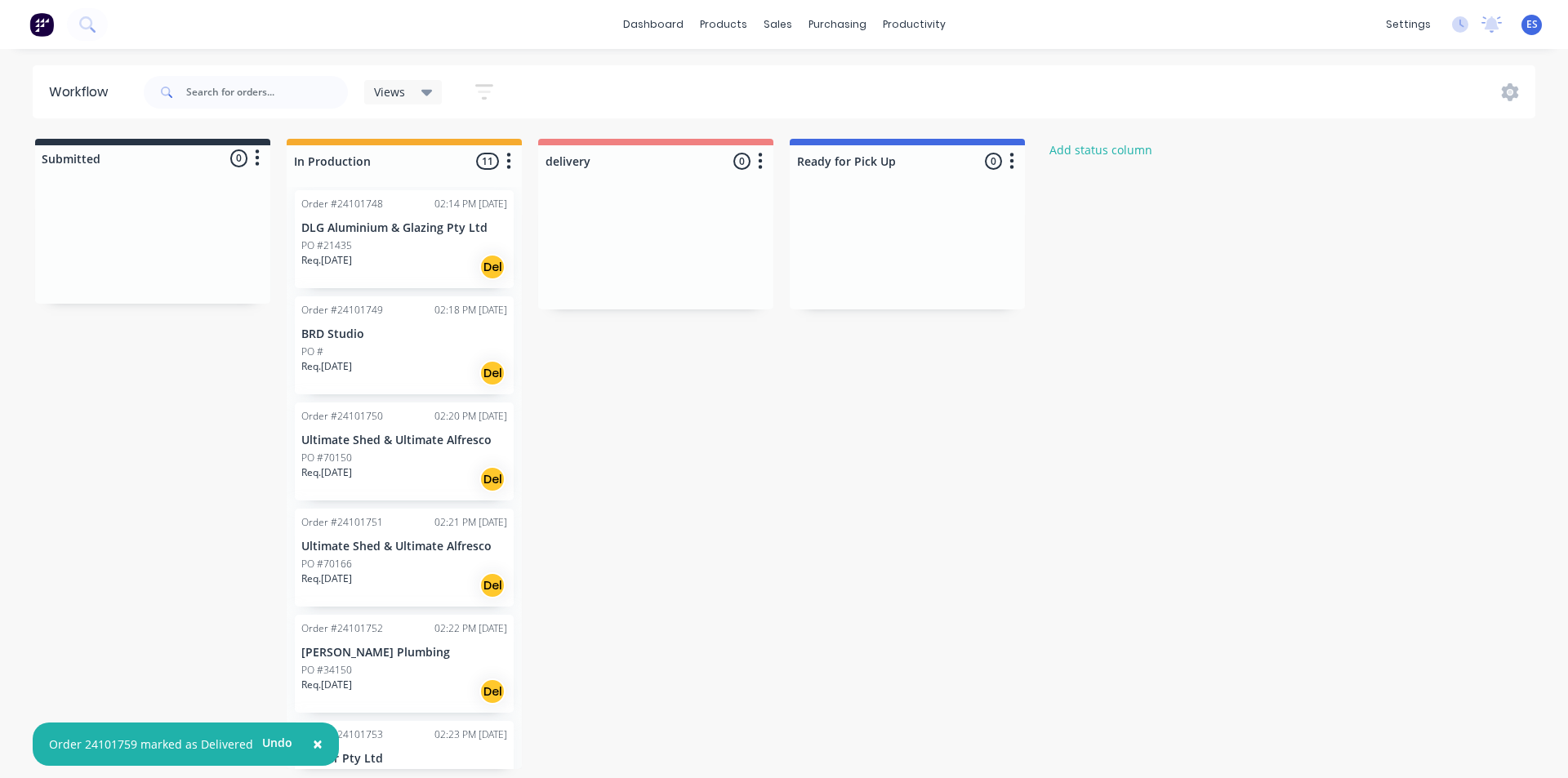
scroll to position [0, 0]
